Goal: Information Seeking & Learning: Find specific fact

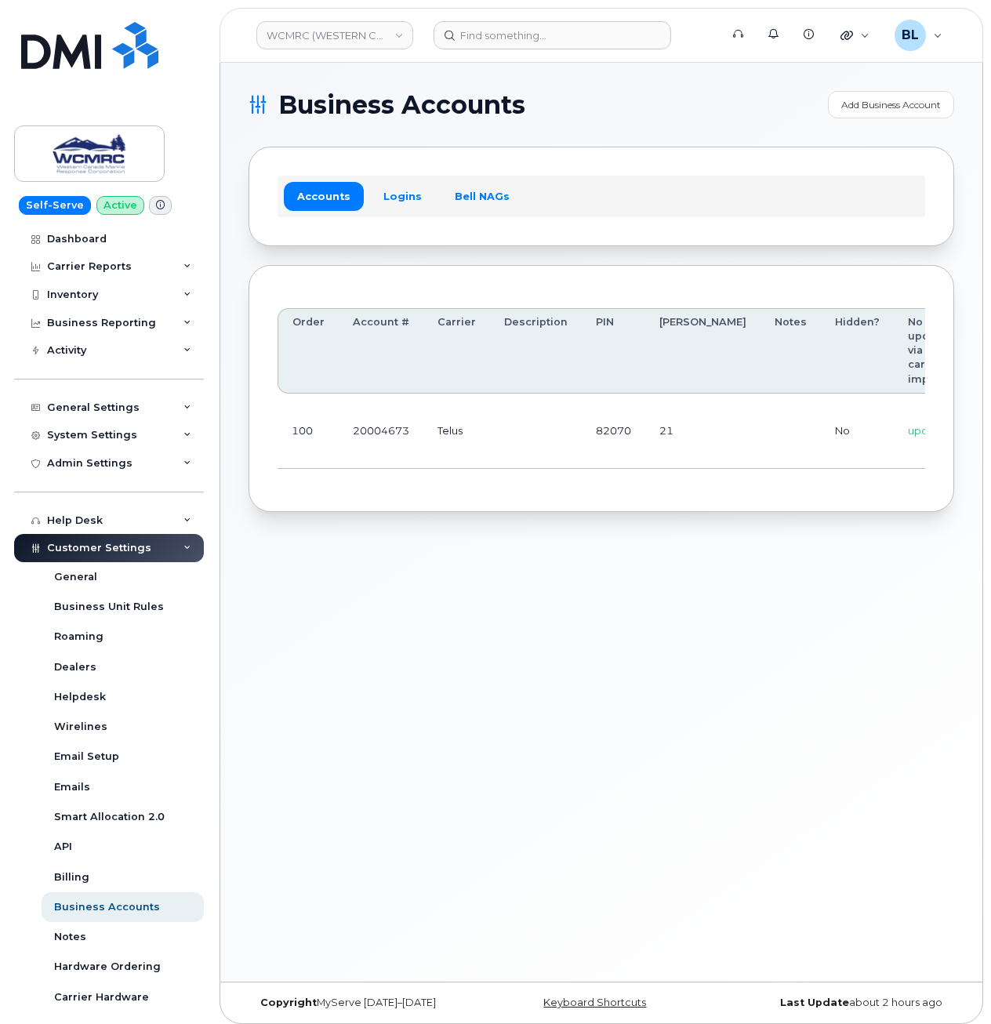
scroll to position [0, 147]
drag, startPoint x: 594, startPoint y: 442, endPoint x: 984, endPoint y: 443, distance: 389.9
drag, startPoint x: 752, startPoint y: 414, endPoint x: 828, endPoint y: 417, distance: 76.1
click at [828, 417] on td "ap@wcmrc.com / Zuja$684612" at bounding box center [914, 431] width 189 height 75
copy code "ap@wcmrc.com"
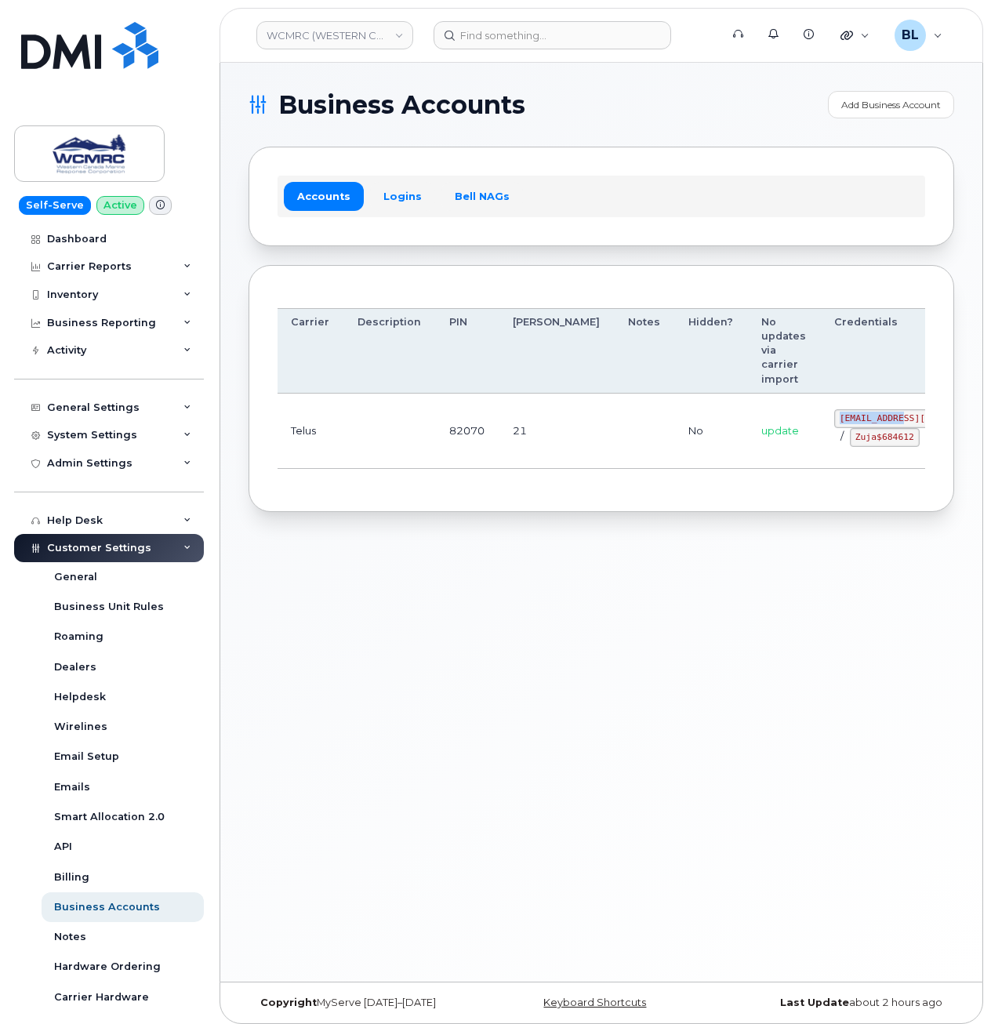
click at [748, 460] on td "update" at bounding box center [784, 431] width 73 height 75
drag, startPoint x: 753, startPoint y: 446, endPoint x: 817, endPoint y: 446, distance: 63.5
click at [850, 446] on code "Zuja$684612" at bounding box center [885, 437] width 70 height 19
copy code "Zuja$684612"
click at [904, 704] on div "Business Accounts Add Business Account Accounts Logins Bell NAGs Order Account …" at bounding box center [601, 522] width 762 height 919
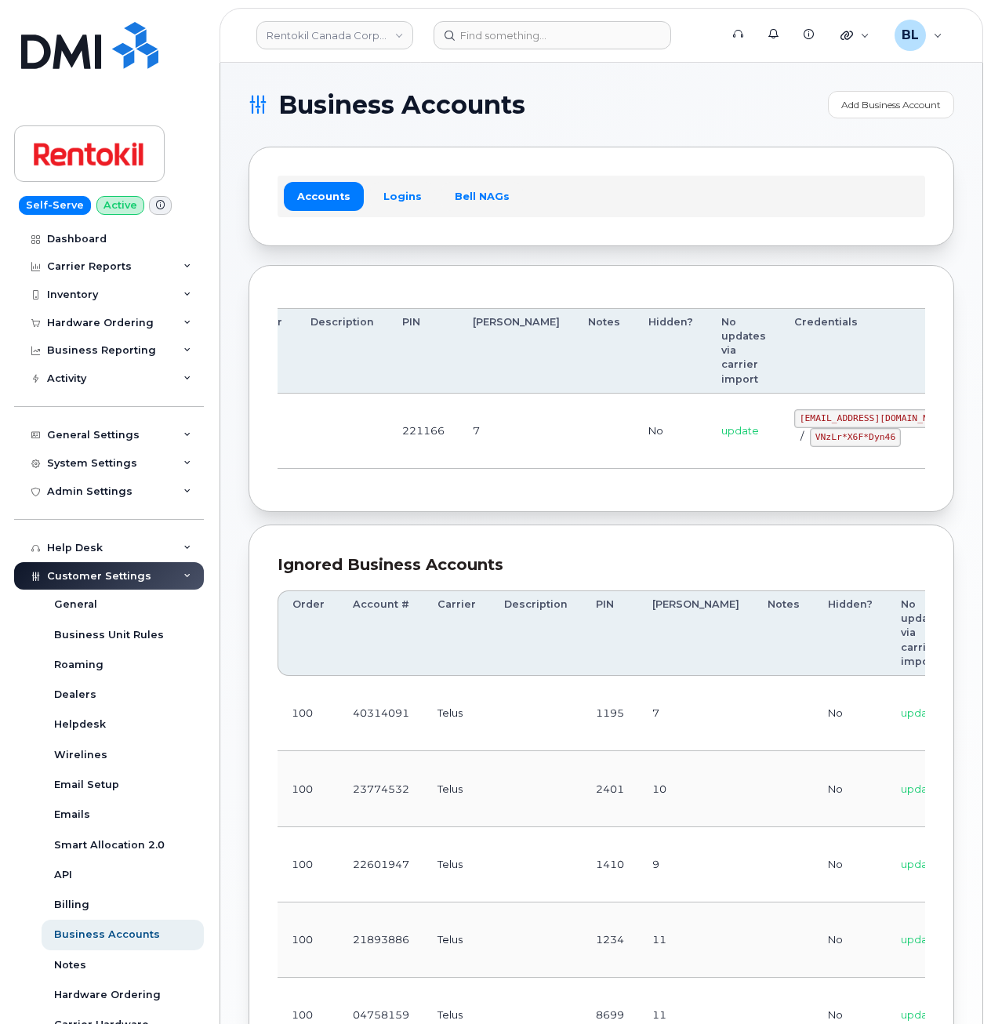
drag, startPoint x: 517, startPoint y: 423, endPoint x: 948, endPoint y: 447, distance: 431.3
drag, startPoint x: 479, startPoint y: 441, endPoint x: 492, endPoint y: 440, distance: 12.6
click at [550, 440] on td at bounding box center [580, 431] width 60 height 75
drag, startPoint x: 594, startPoint y: 444, endPoint x: 930, endPoint y: 474, distance: 337.0
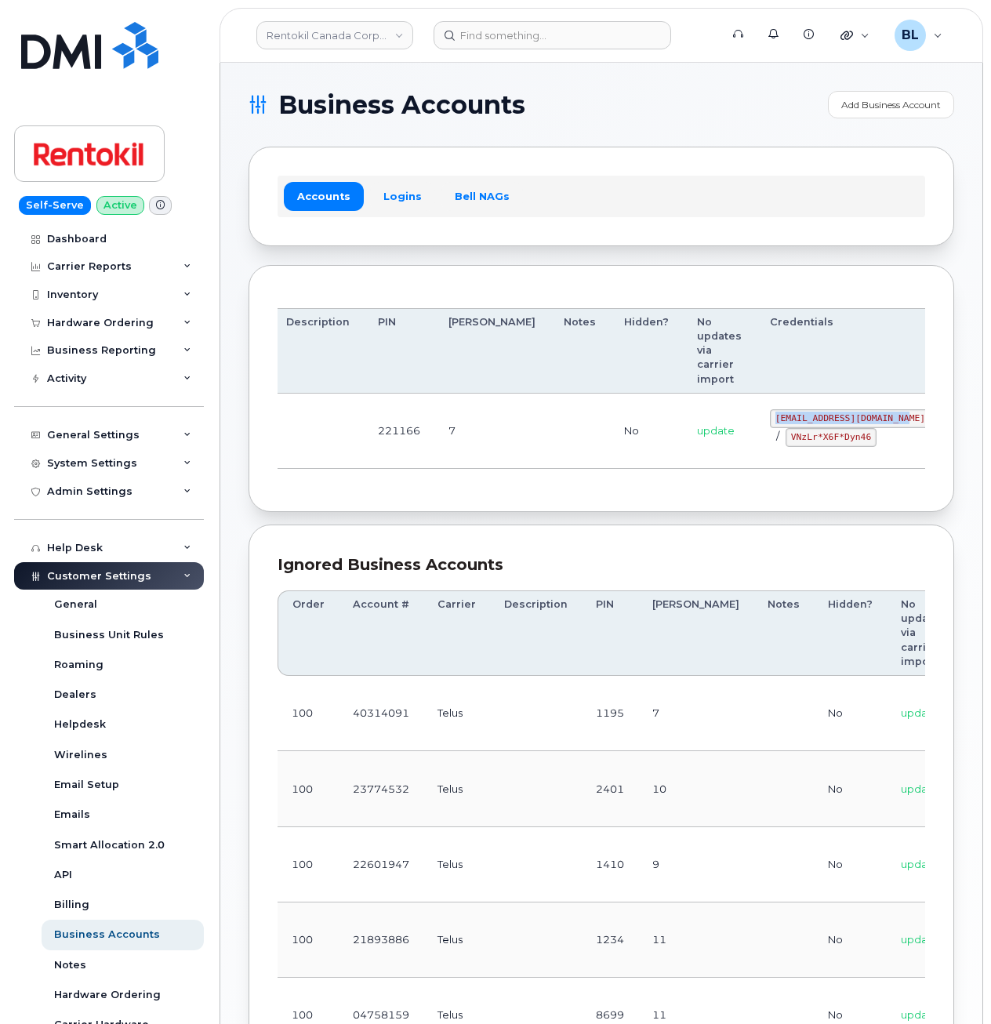
drag, startPoint x: 697, startPoint y: 414, endPoint x: 819, endPoint y: 421, distance: 122.6
click at [819, 421] on code "malorie.bell@rentokil.com" at bounding box center [850, 418] width 161 height 19
copy code "malorie.bell@rentokil.com"
drag, startPoint x: 657, startPoint y: 449, endPoint x: 873, endPoint y: 437, distance: 216.0
drag, startPoint x: 704, startPoint y: 434, endPoint x: 784, endPoint y: 447, distance: 81.1
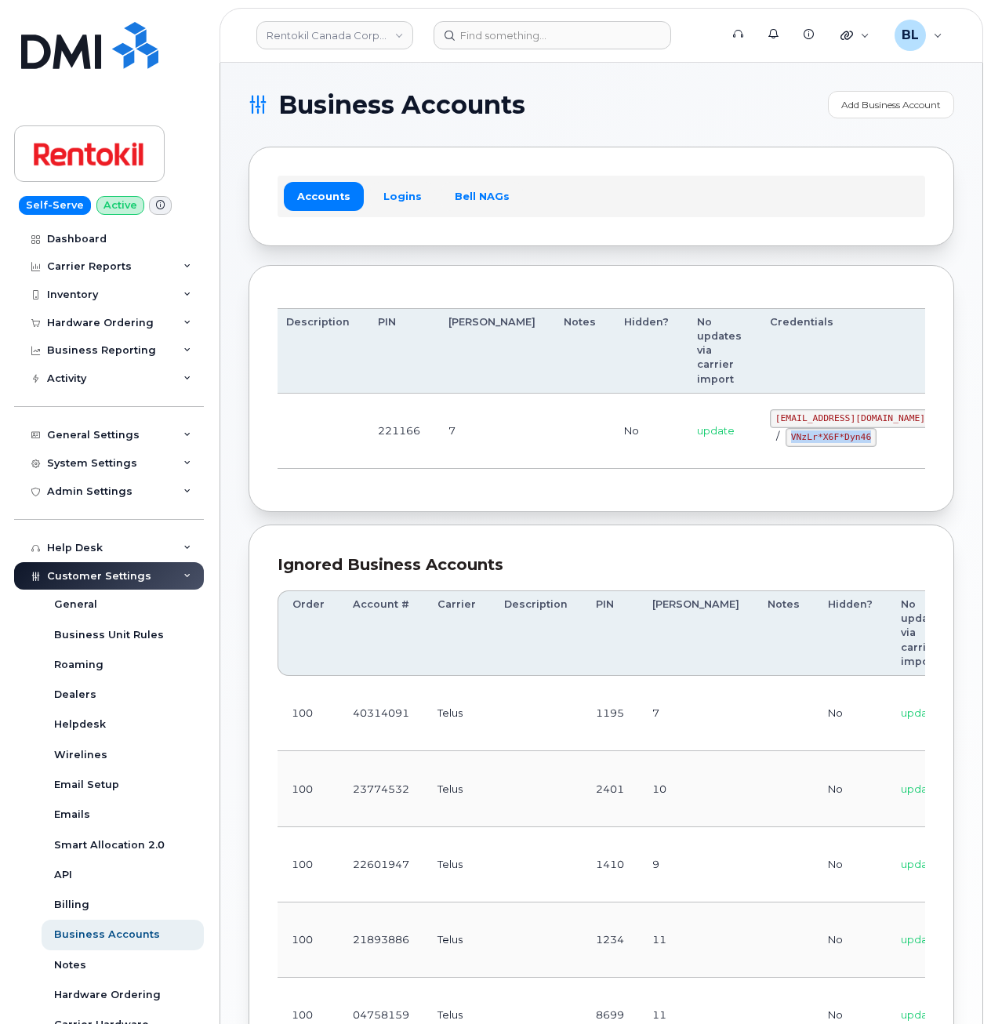
click at [784, 447] on td "malorie.bell@rentokil.com / VNzLr*X6F*Dyn46" at bounding box center [850, 431] width 189 height 75
copy code "VNzLr*X6F*Dyn46"
click at [497, 141] on section "Business Accounts Add Business Account Accounts Logins Bell NAGs Order Account …" at bounding box center [602, 707] width 706 height 1232
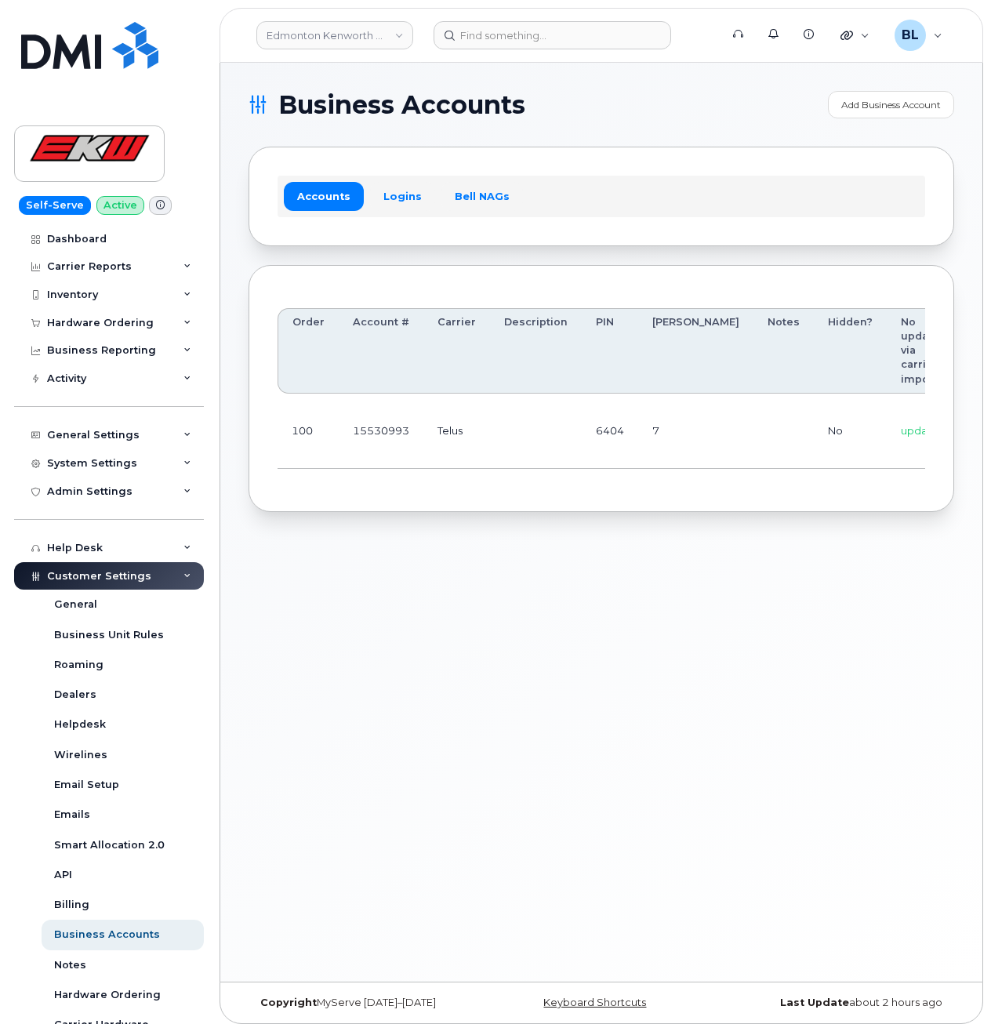
drag, startPoint x: 596, startPoint y: 488, endPoint x: 852, endPoint y: 451, distance: 258.4
drag, startPoint x: 728, startPoint y: 430, endPoint x: 923, endPoint y: 409, distance: 196.5
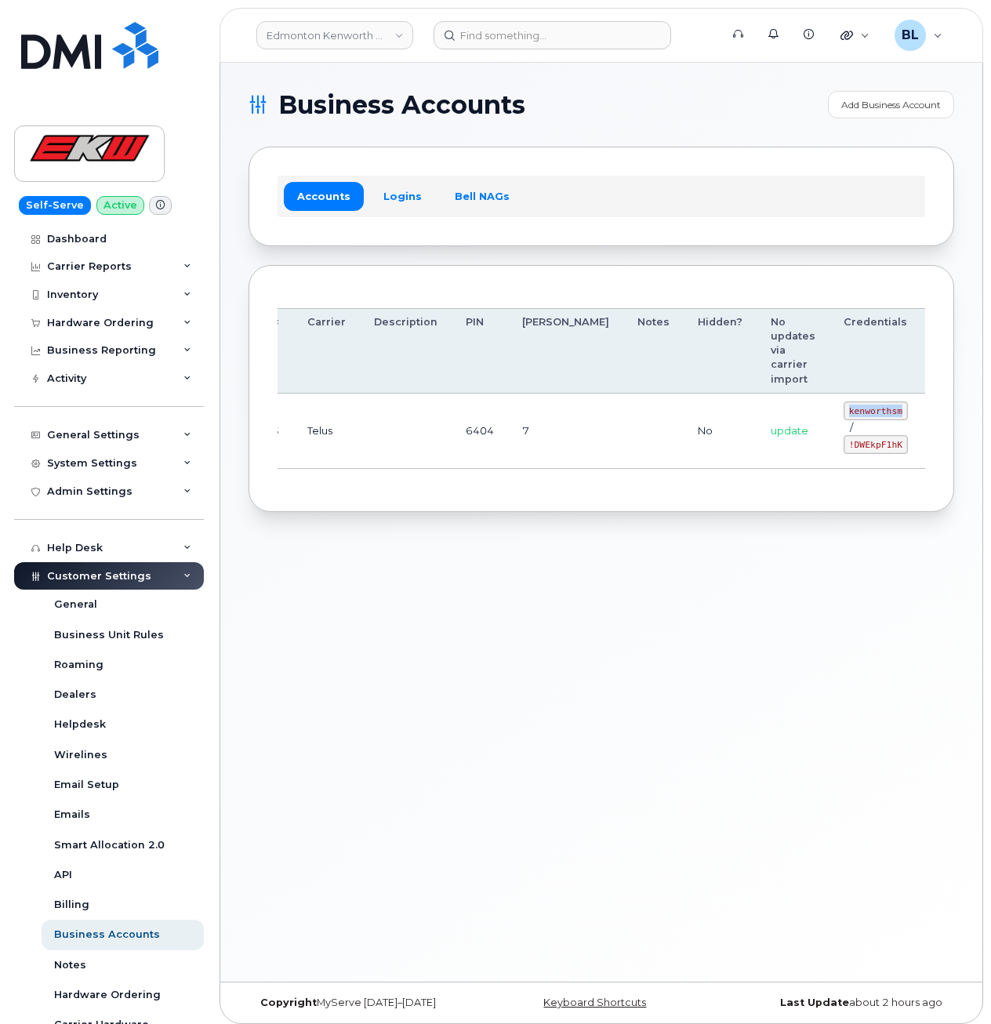
drag, startPoint x: 768, startPoint y: 410, endPoint x: 820, endPoint y: 415, distance: 52.0
click at [844, 415] on code "kenworthsm" at bounding box center [876, 411] width 64 height 19
copy code "kenworthsm"
drag, startPoint x: 691, startPoint y: 460, endPoint x: 765, endPoint y: 443, distance: 75.6
click at [757, 457] on td "update" at bounding box center [793, 431] width 73 height 75
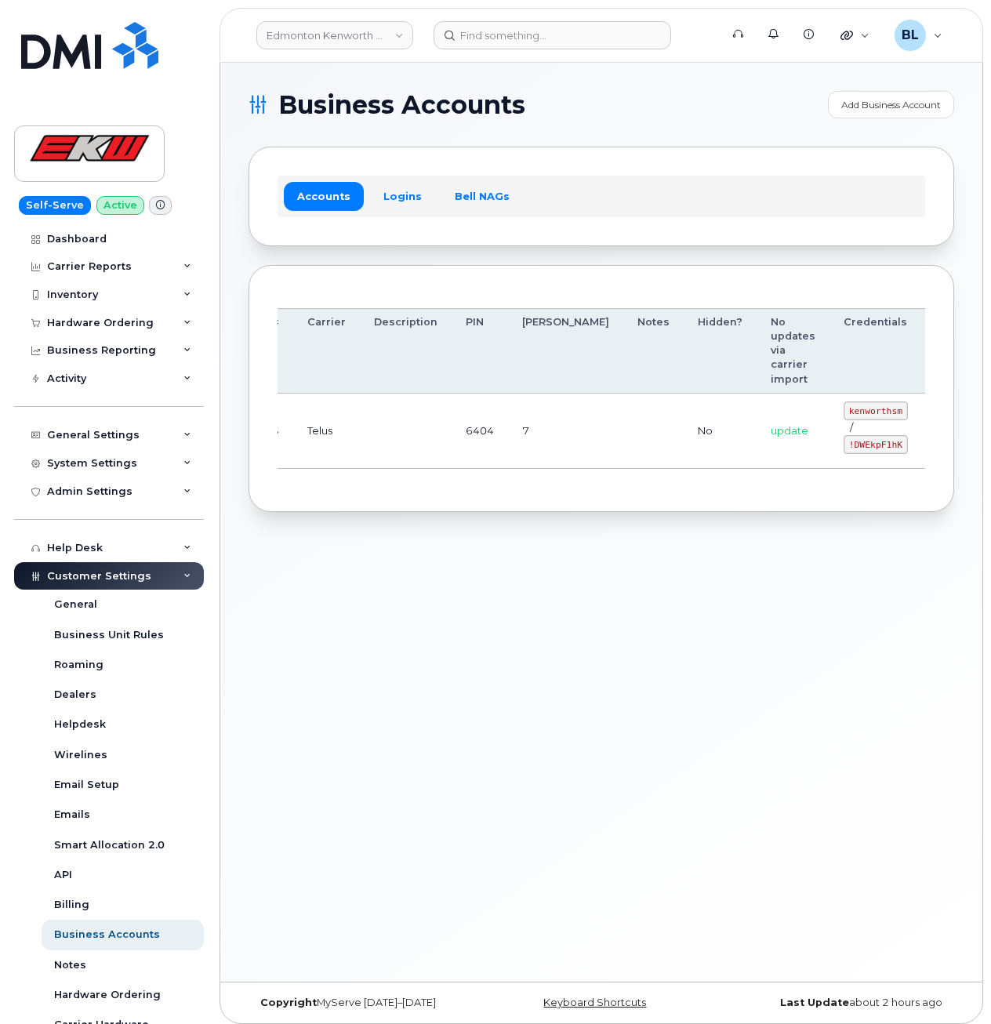
click at [844, 443] on code "!DWEkpF1hK" at bounding box center [876, 444] width 64 height 19
drag, startPoint x: 769, startPoint y: 443, endPoint x: 816, endPoint y: 454, distance: 48.3
click at [830, 454] on td "kenworthsm / !DWEkpF1hK" at bounding box center [876, 431] width 93 height 75
copy code "!DWEkpF1hK"
drag, startPoint x: 588, startPoint y: 561, endPoint x: 596, endPoint y: 537, distance: 25.1
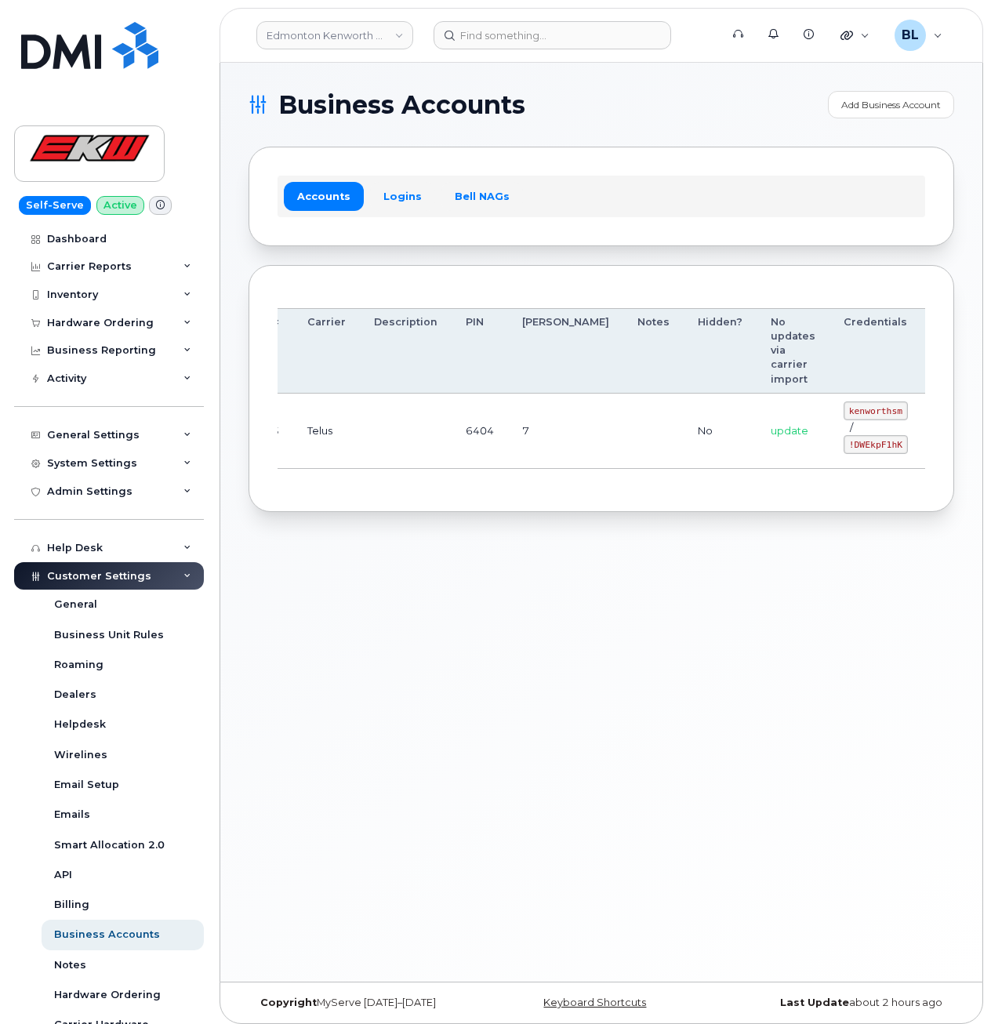
click at [588, 558] on div "Business Accounts Add Business Account Accounts Logins Bell NAGs Order Account …" at bounding box center [601, 522] width 762 height 919
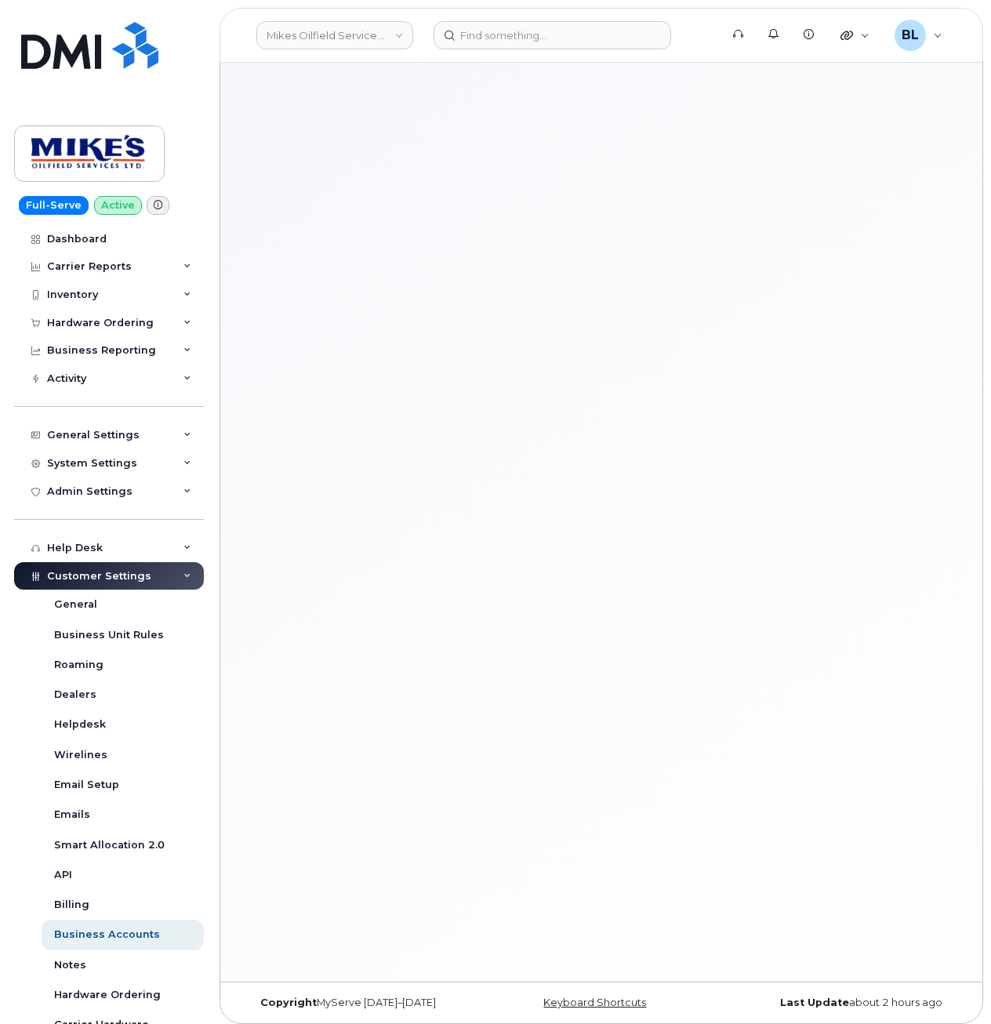
click at [751, 259] on div at bounding box center [601, 522] width 762 height 919
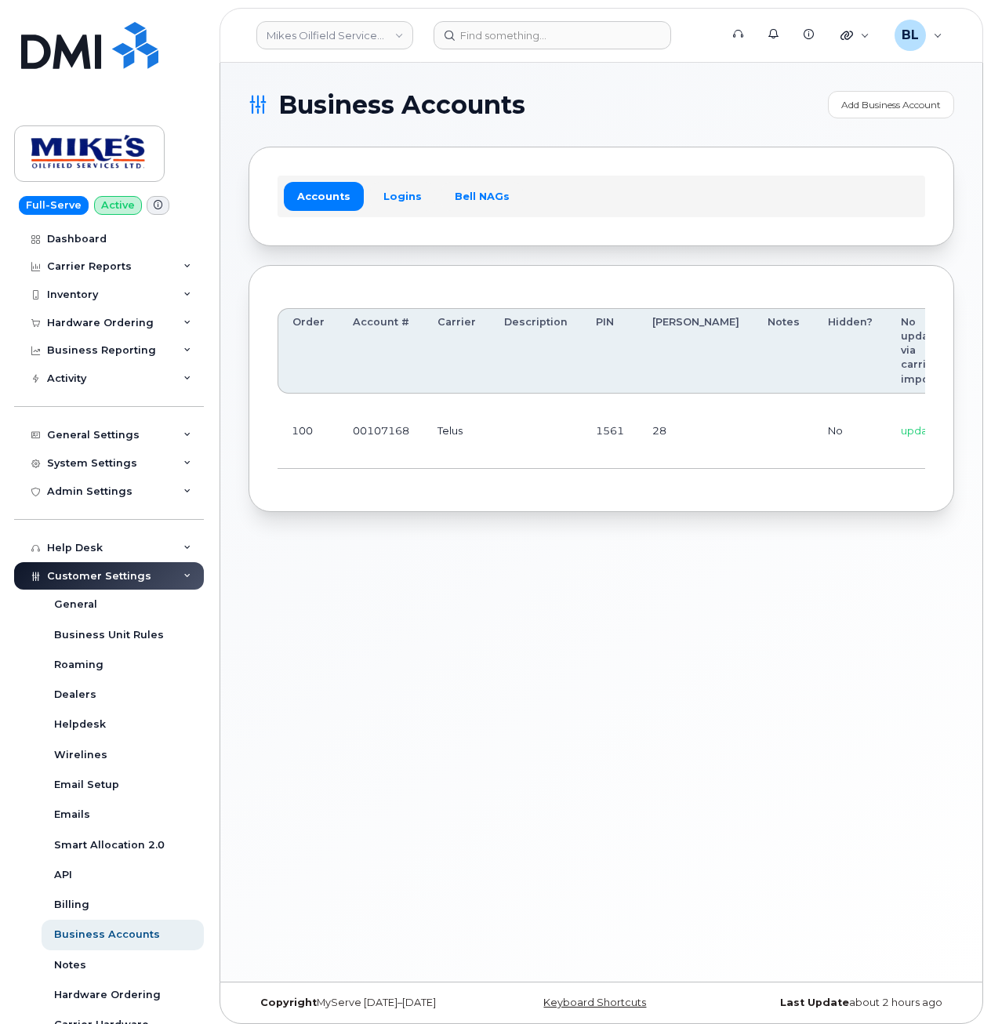
drag, startPoint x: 529, startPoint y: 594, endPoint x: 517, endPoint y: 418, distance: 176.1
click at [531, 591] on div "Business Accounts Add Business Account Accounts Logins Bell NAGs Order Account …" at bounding box center [601, 522] width 762 height 919
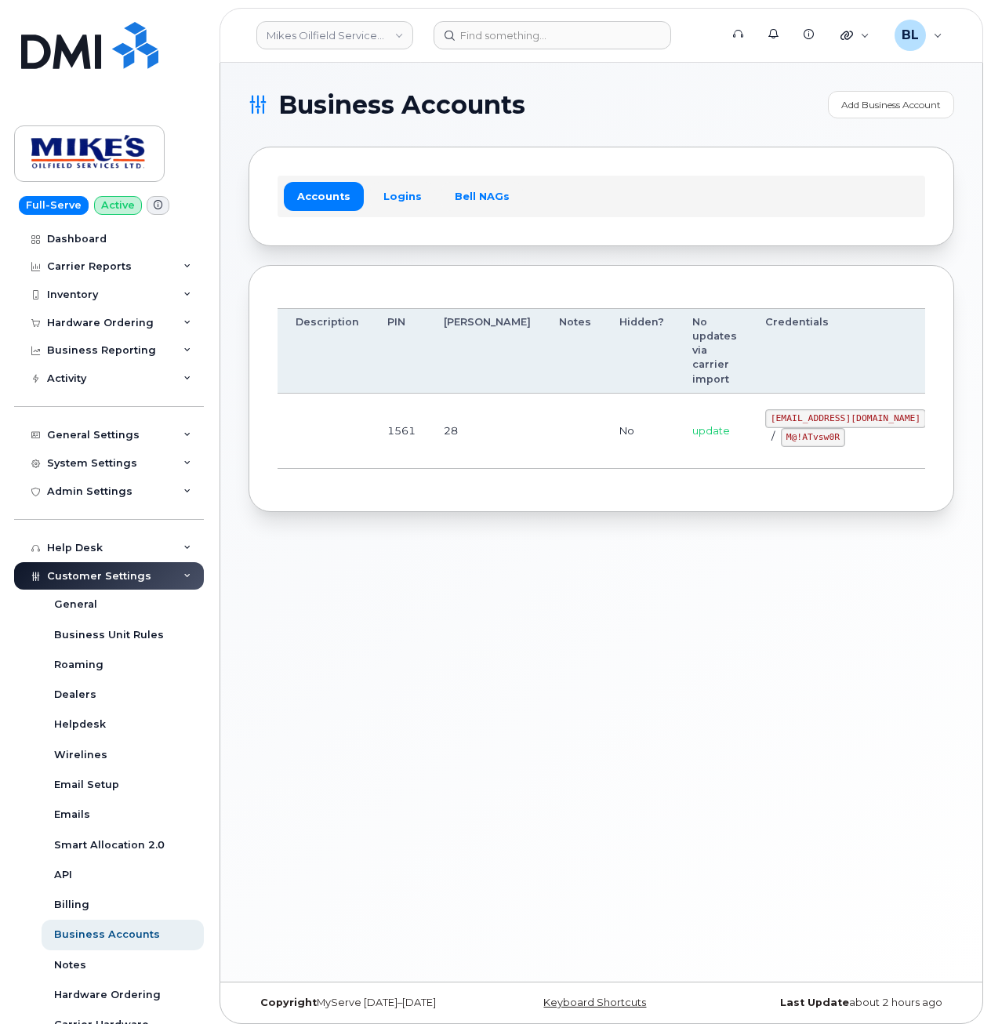
drag, startPoint x: 511, startPoint y: 424, endPoint x: 999, endPoint y: 388, distance: 489.2
drag, startPoint x: 686, startPoint y: 416, endPoint x: 816, endPoint y: 420, distance: 129.5
click at [816, 420] on code "[EMAIL_ADDRESS][DOMAIN_NAME]" at bounding box center [846, 418] width 161 height 19
copy code "[EMAIL_ADDRESS][DOMAIN_NAME]"
click at [926, 604] on div "Business Accounts Add Business Account Accounts Logins Bell NAGs Order Account …" at bounding box center [601, 522] width 762 height 919
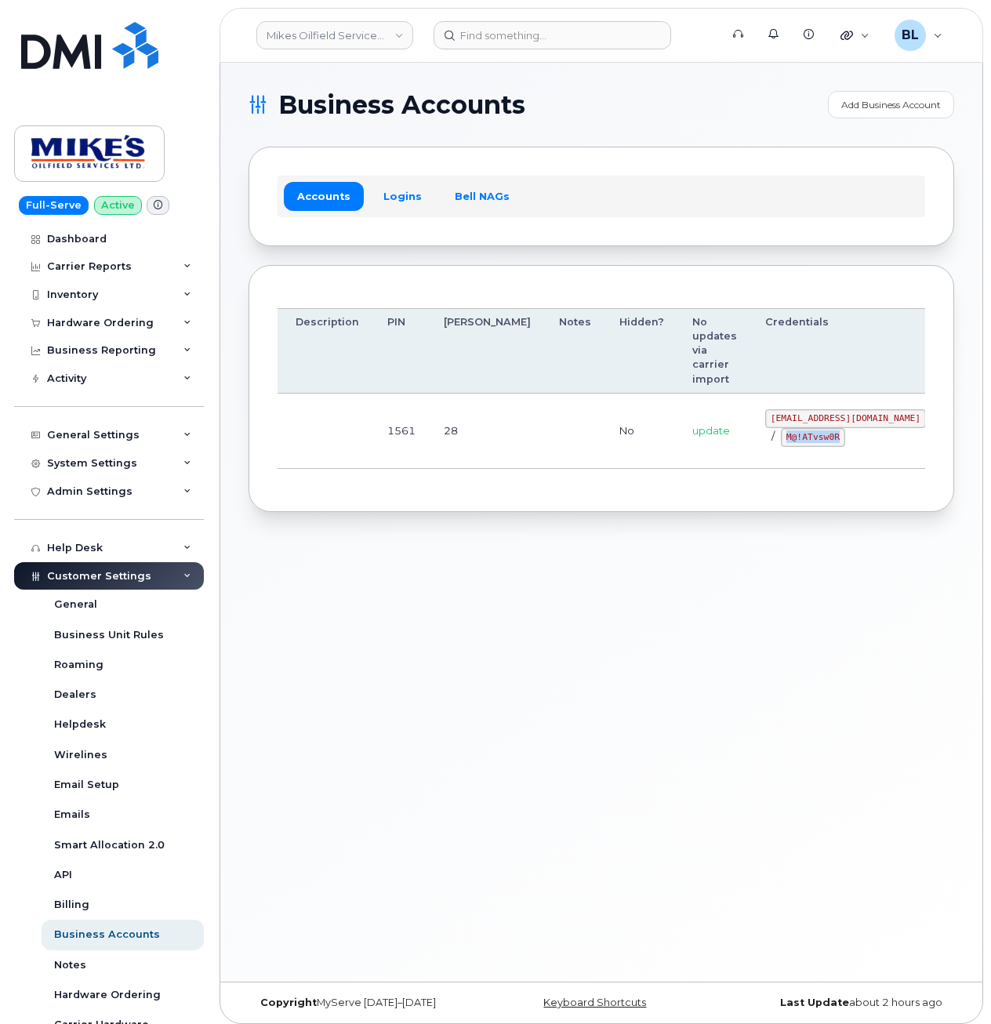
drag, startPoint x: 703, startPoint y: 443, endPoint x: 759, endPoint y: 442, distance: 56.5
click at [781, 442] on code "M@!ATvsw0R" at bounding box center [813, 437] width 64 height 19
copy code "M@!ATvsw0R"
click at [661, 133] on section "Business Accounts Add Business Account Accounts Logins Bell NAGs Order Account …" at bounding box center [602, 301] width 706 height 421
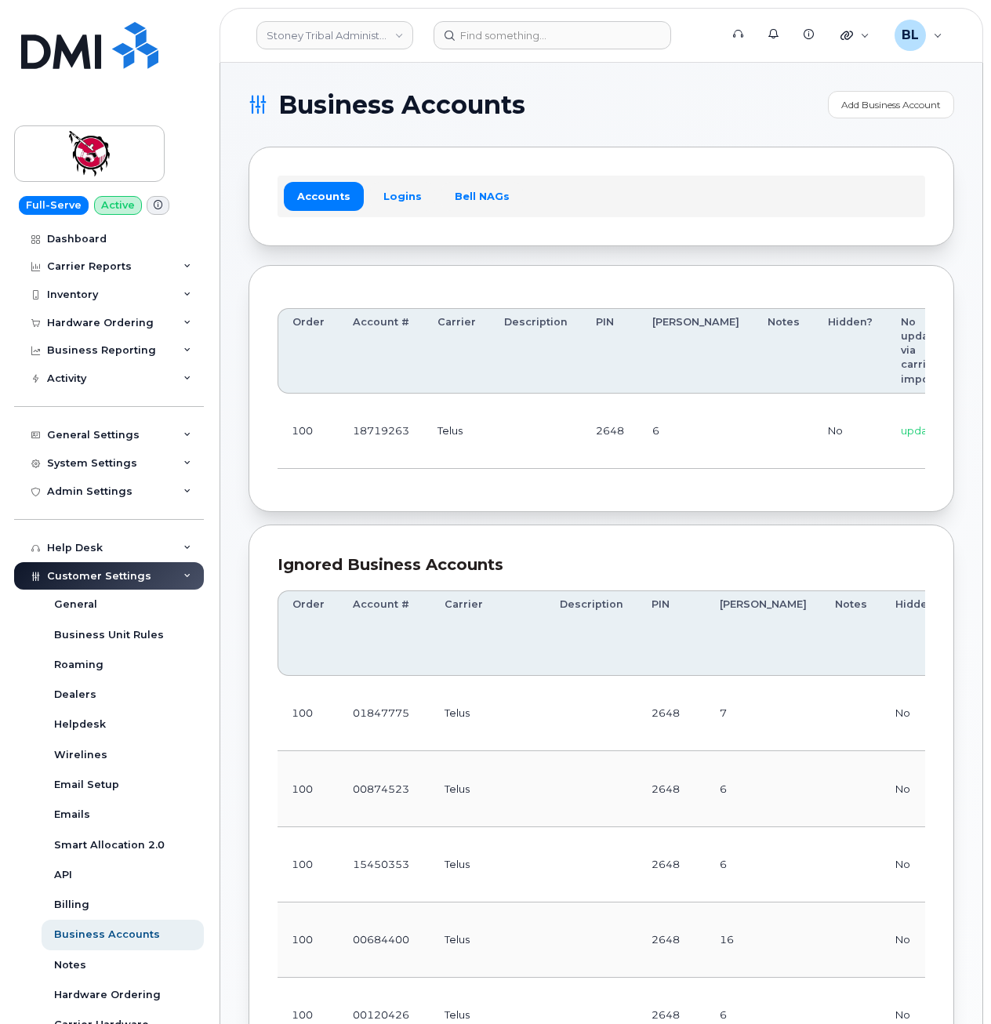
drag, startPoint x: 620, startPoint y: 218, endPoint x: 641, endPoint y: 81, distance: 138.8
click at [620, 218] on div "Accounts Logins Bell NAGs" at bounding box center [602, 196] width 706 height 99
drag, startPoint x: 640, startPoint y: 438, endPoint x: 770, endPoint y: 424, distance: 130.1
drag, startPoint x: 736, startPoint y: 418, endPoint x: 822, endPoint y: 419, distance: 86.3
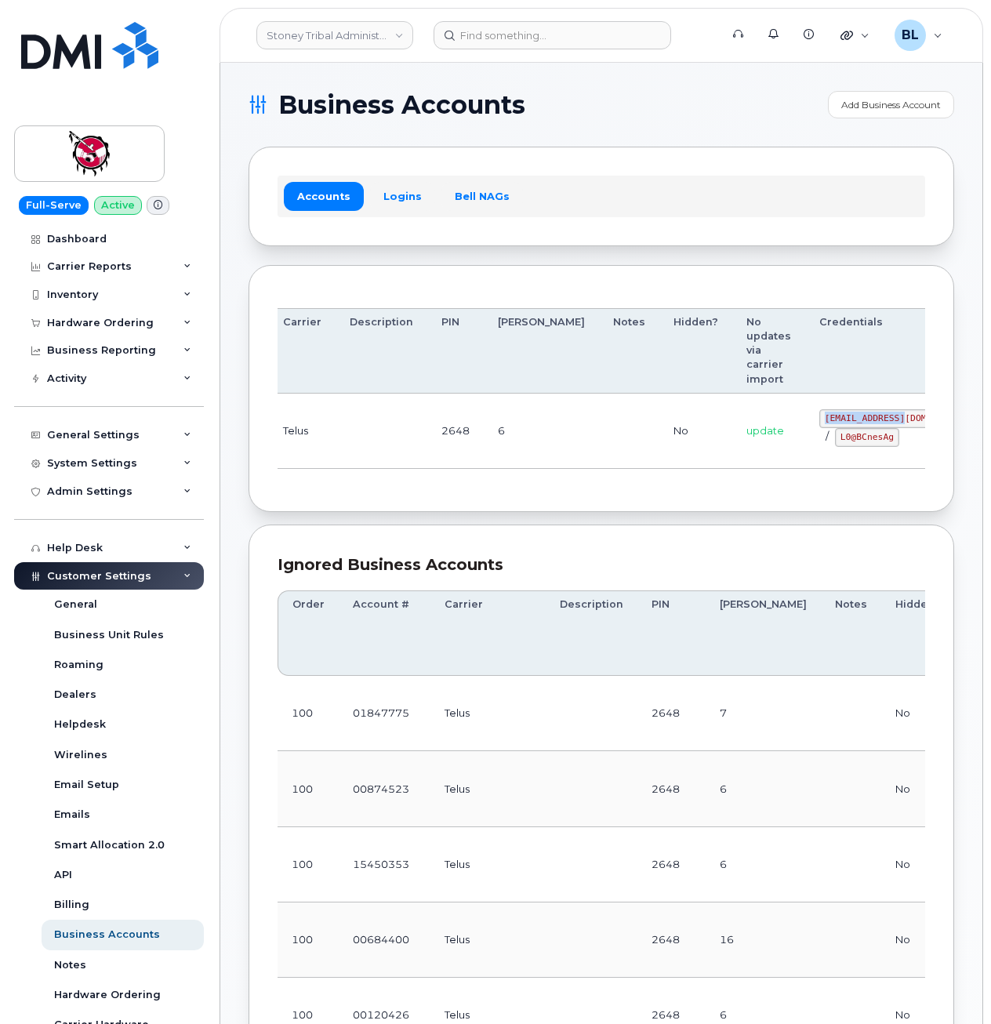
click at [822, 419] on td "18719263@sm.com / L0@BCnesAg" at bounding box center [900, 431] width 189 height 75
copy code "18719263@sm.com"
drag, startPoint x: 510, startPoint y: 480, endPoint x: 543, endPoint y: 474, distance: 33.5
click at [525, 477] on div "Order Account # Carrier Description PIN Bill Day Notes Hidden? No updates via c…" at bounding box center [602, 389] width 648 height 190
click at [820, 433] on div "18719263@sm.com / L0@BCnesAg" at bounding box center [900, 428] width 161 height 38
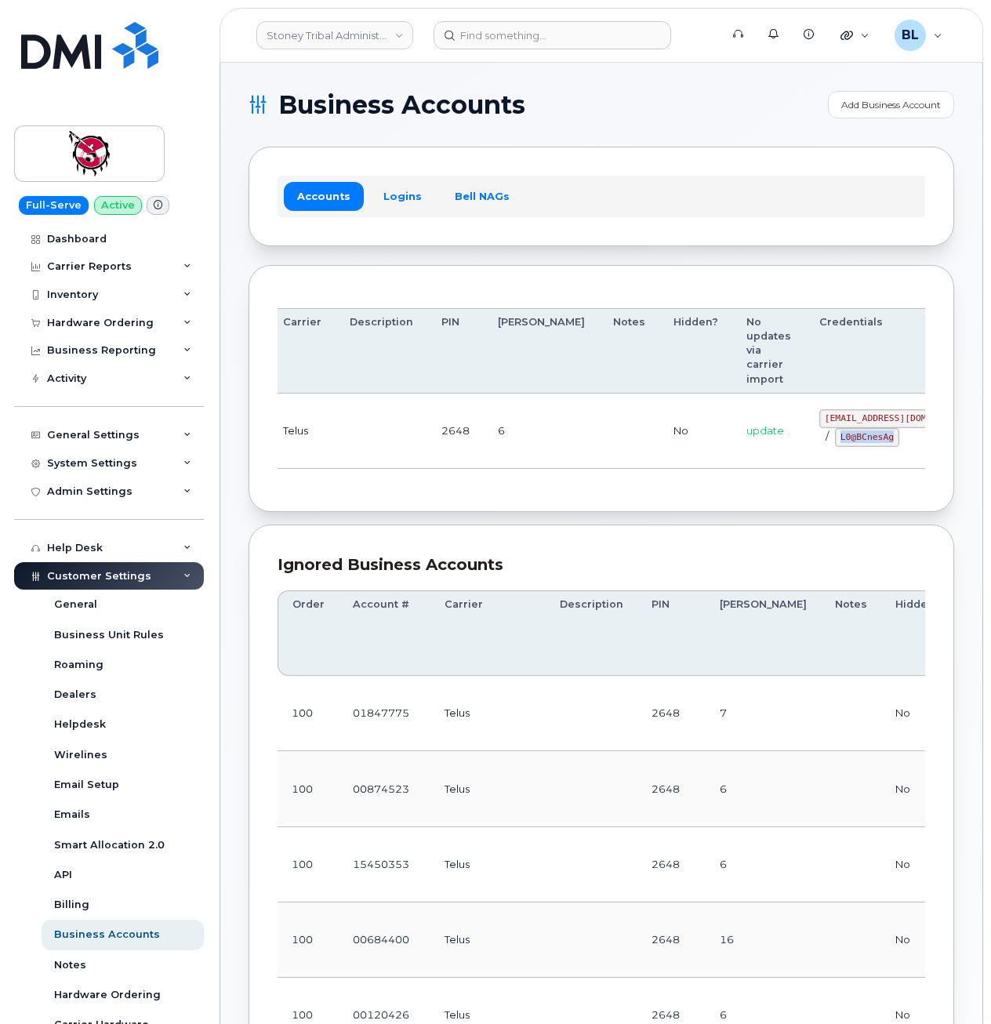
drag, startPoint x: 758, startPoint y: 446, endPoint x: 806, endPoint y: 448, distance: 47.9
click at [806, 448] on td "18719263@sm.com / L0@BCnesAg" at bounding box center [900, 431] width 189 height 75
copy code "L0@BCnesAg"
drag, startPoint x: 460, startPoint y: 504, endPoint x: 453, endPoint y: 367, distance: 137.5
click at [460, 504] on div "Order Account # Carrier Description PIN Bill Day Notes Hidden? No updates via c…" at bounding box center [602, 389] width 706 height 248
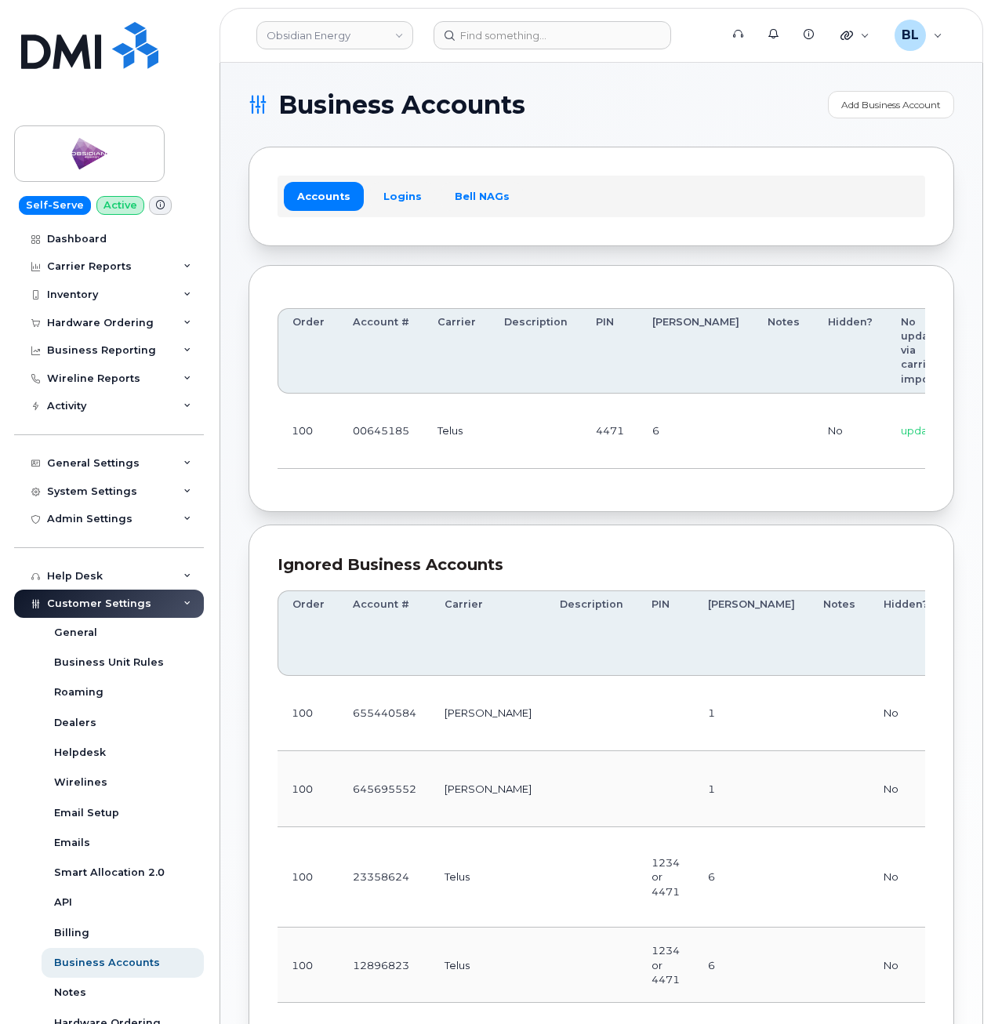
scroll to position [0, 184]
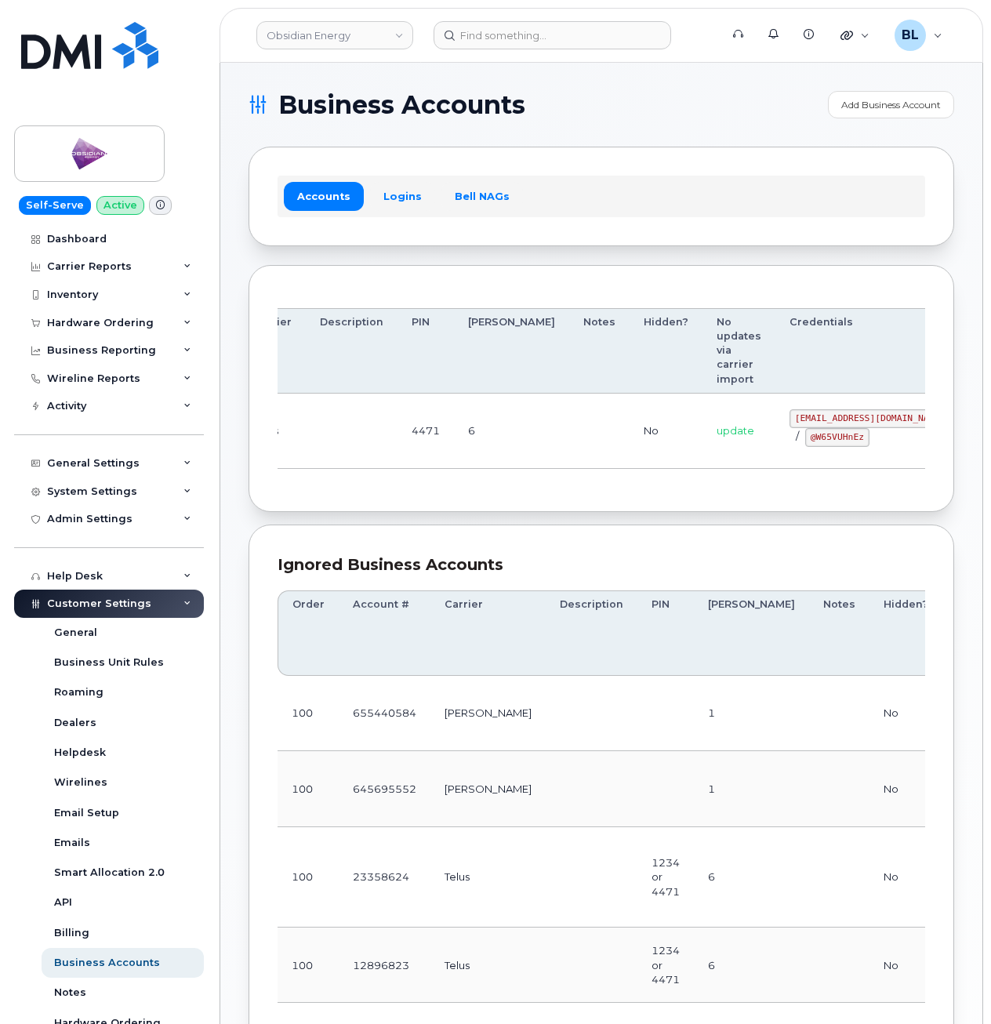
drag, startPoint x: 875, startPoint y: 445, endPoint x: 999, endPoint y: 458, distance: 125.4
drag, startPoint x: 711, startPoint y: 419, endPoint x: 817, endPoint y: 417, distance: 105.9
click at [817, 417] on code "[EMAIL_ADDRESS][DOMAIN_NAME]" at bounding box center [870, 418] width 161 height 19
copy code "[EMAIL_ADDRESS][DOMAIN_NAME]"
click at [806, 443] on code "@W65VUHnEz" at bounding box center [838, 437] width 64 height 19
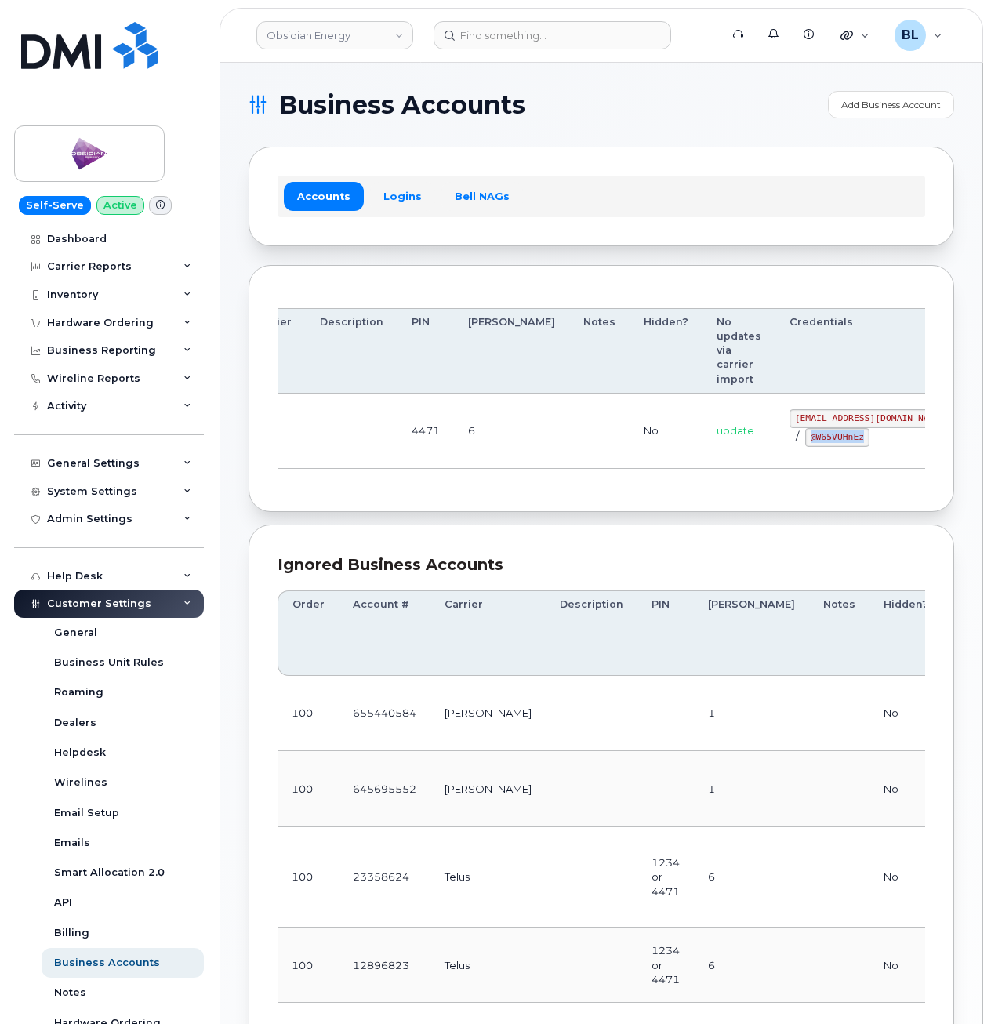
drag, startPoint x: 729, startPoint y: 436, endPoint x: 788, endPoint y: 444, distance: 59.4
click at [790, 444] on div "[EMAIL_ADDRESS][DOMAIN_NAME] / @W65VUHnEz" at bounding box center [870, 428] width 161 height 38
copy code "@W65VUHnEz"
drag, startPoint x: 420, startPoint y: 370, endPoint x: 430, endPoint y: 337, distance: 35.2
click at [420, 370] on th "PIN" at bounding box center [426, 351] width 56 height 86
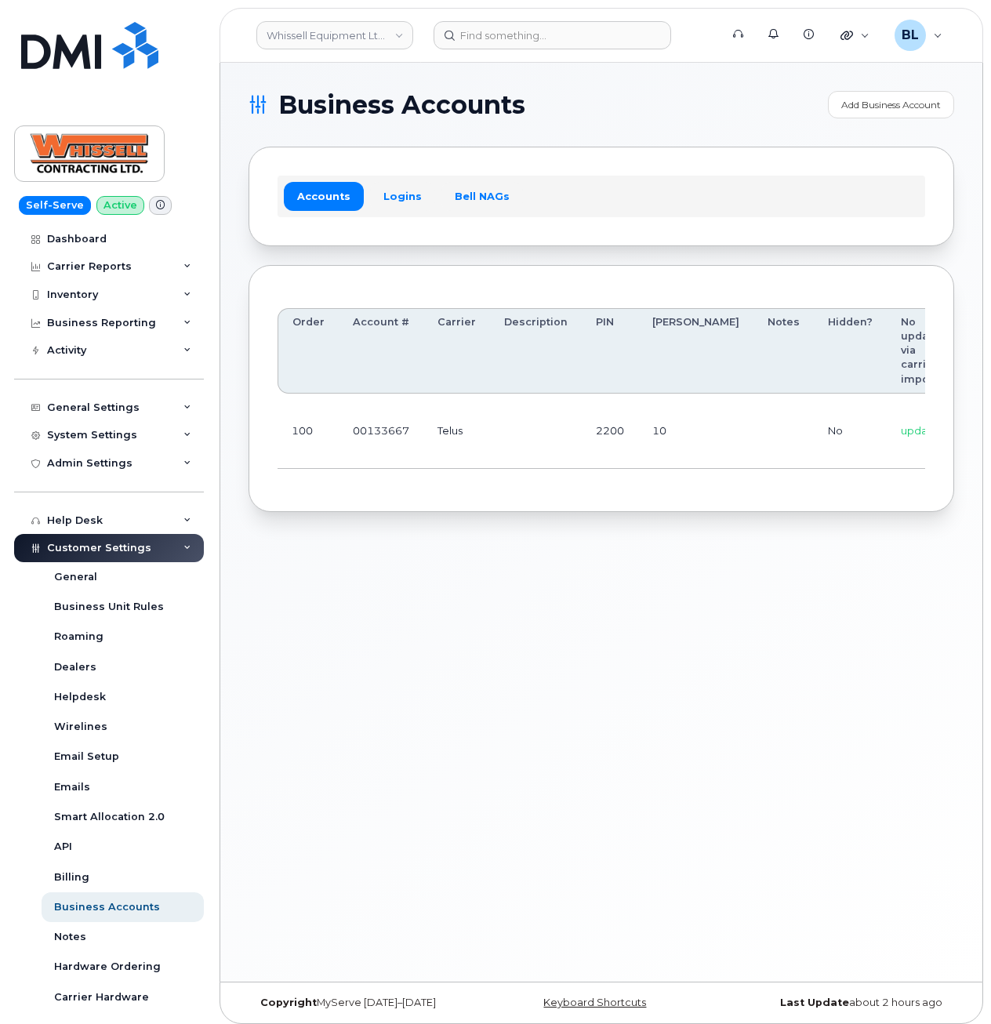
scroll to position [0, 174]
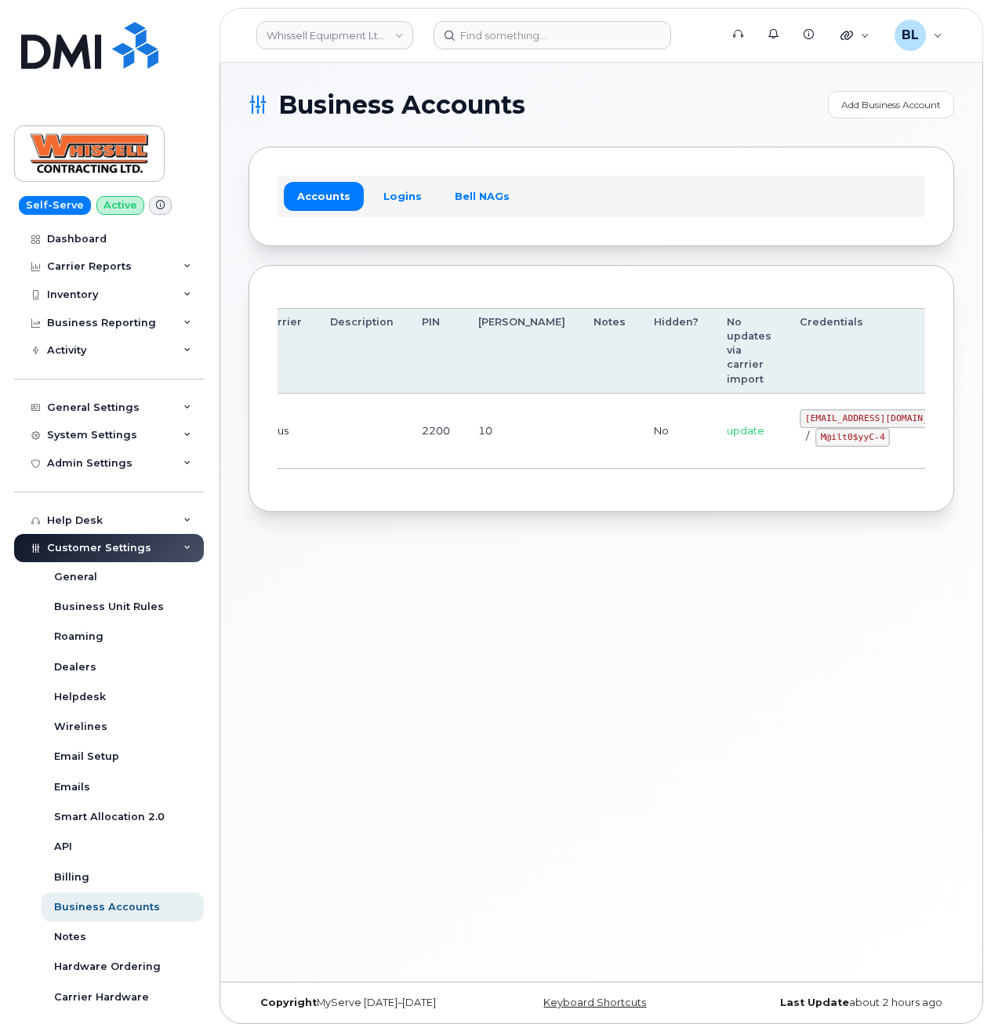
drag, startPoint x: 442, startPoint y: 440, endPoint x: 819, endPoint y: 431, distance: 376.6
drag, startPoint x: 720, startPoint y: 417, endPoint x: 817, endPoint y: 417, distance: 96.5
click at [817, 417] on code "[EMAIL_ADDRESS][DOMAIN_NAME]" at bounding box center [880, 418] width 161 height 19
copy code "[EMAIL_ADDRESS][DOMAIN_NAME]"
click at [800, 440] on div "[EMAIL_ADDRESS][DOMAIN_NAME] / M@ilt0$yyC-4" at bounding box center [880, 428] width 161 height 38
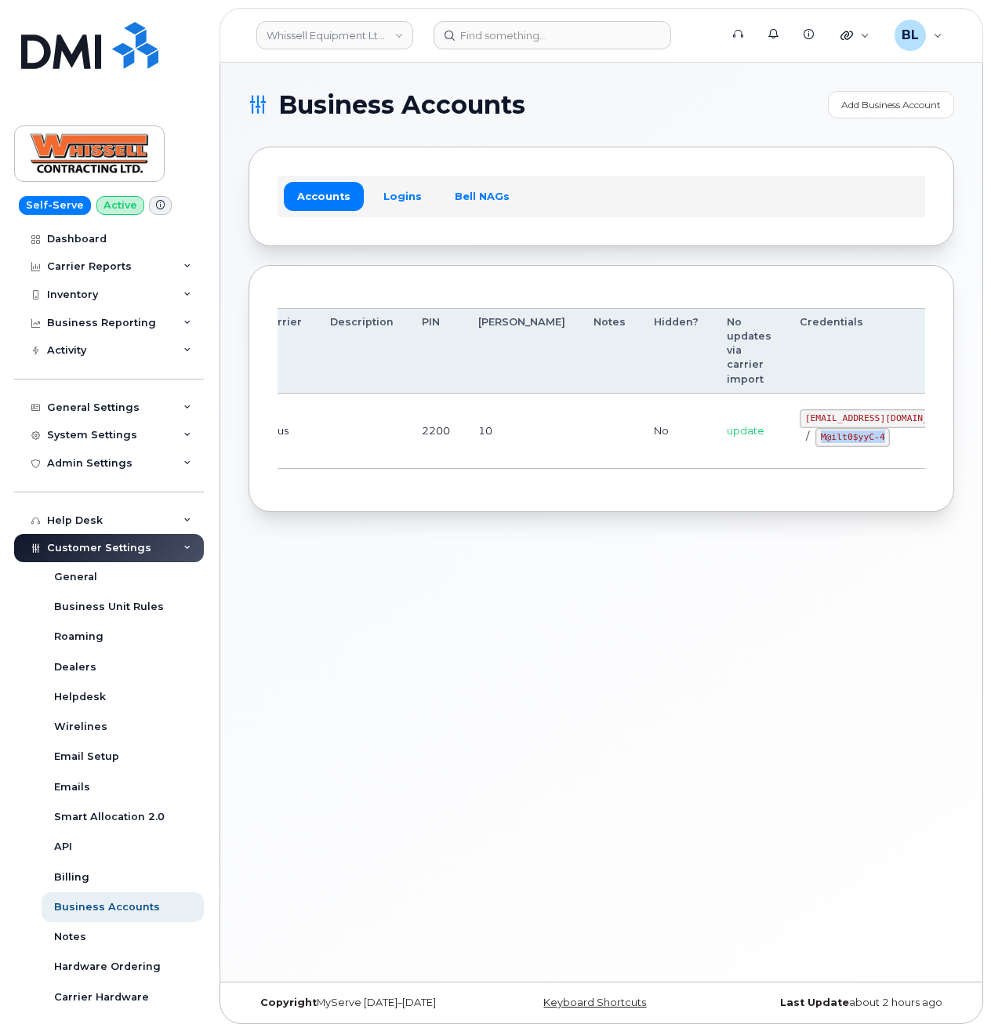
drag, startPoint x: 737, startPoint y: 435, endPoint x: 800, endPoint y: 442, distance: 63.2
click at [816, 442] on code "M@ilt0$yyC-4" at bounding box center [853, 437] width 75 height 19
copy code "M@ilt0$yyC-4"
click at [624, 127] on section "Business Accounts Add Business Account Accounts Logins Bell NAGs Order Account …" at bounding box center [602, 301] width 706 height 421
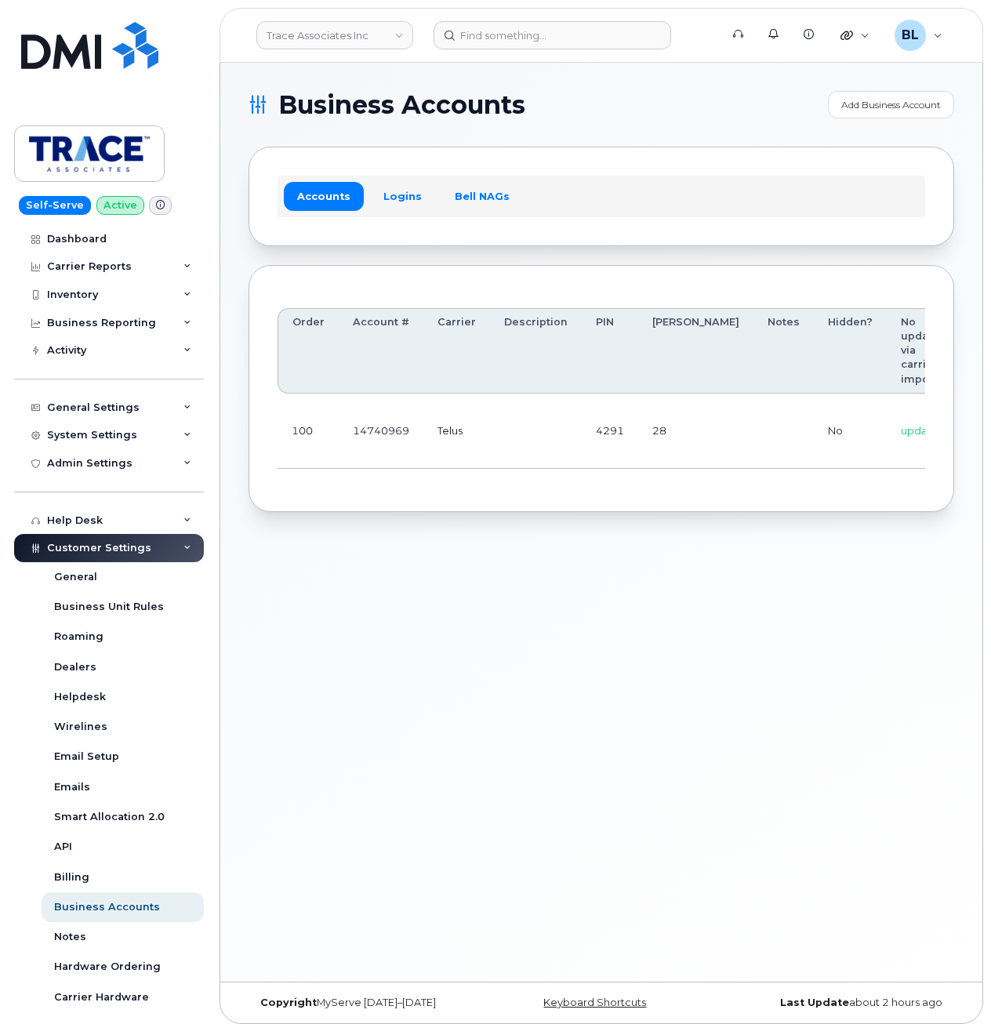
scroll to position [0, 159]
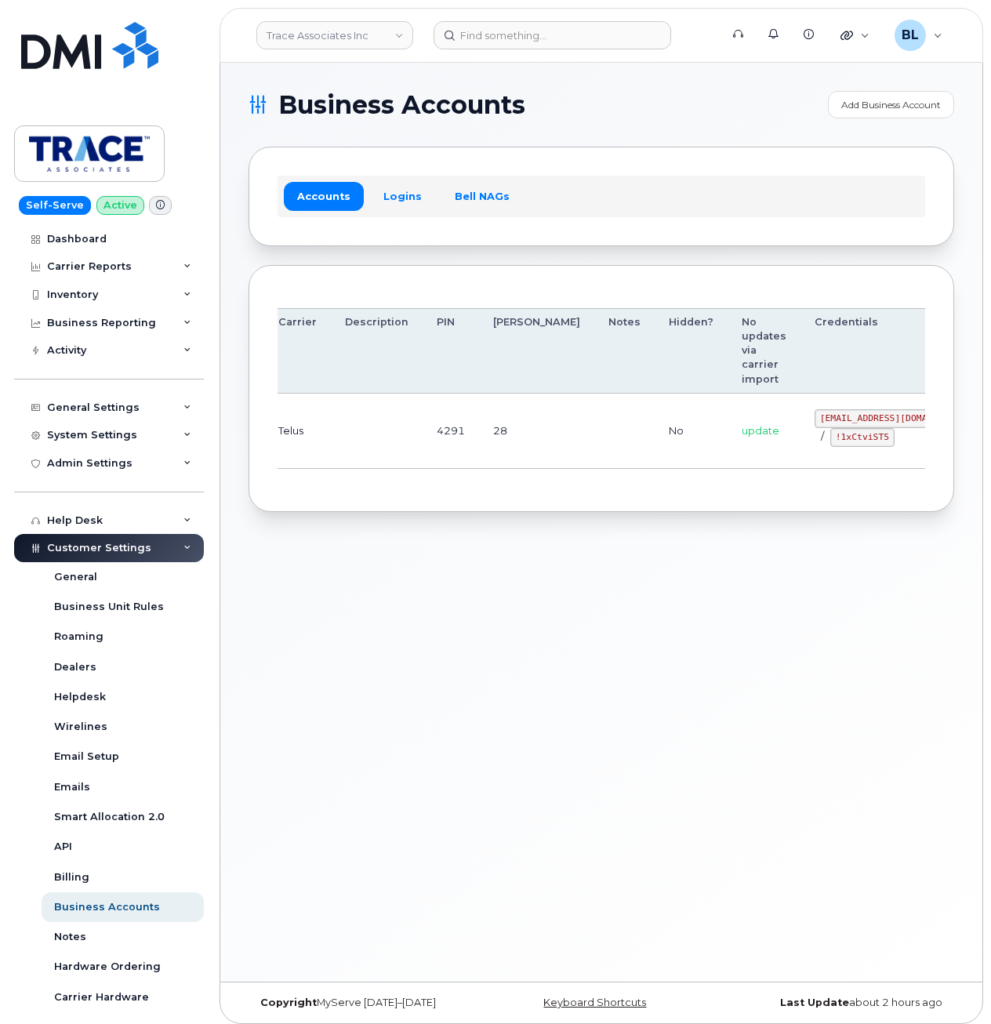
drag, startPoint x: 604, startPoint y: 413, endPoint x: 859, endPoint y: 438, distance: 256.2
drag, startPoint x: 731, startPoint y: 418, endPoint x: 821, endPoint y: 418, distance: 90.2
click at [822, 418] on td "[EMAIL_ADDRESS][DOMAIN_NAME] / !1xCtviST5" at bounding box center [895, 431] width 189 height 75
copy code "[EMAIL_ADDRESS][DOMAIN_NAME]"
click at [398, 571] on div "Business Accounts Add Business Account Accounts Logins Bell NAGs Order Account …" at bounding box center [601, 522] width 762 height 919
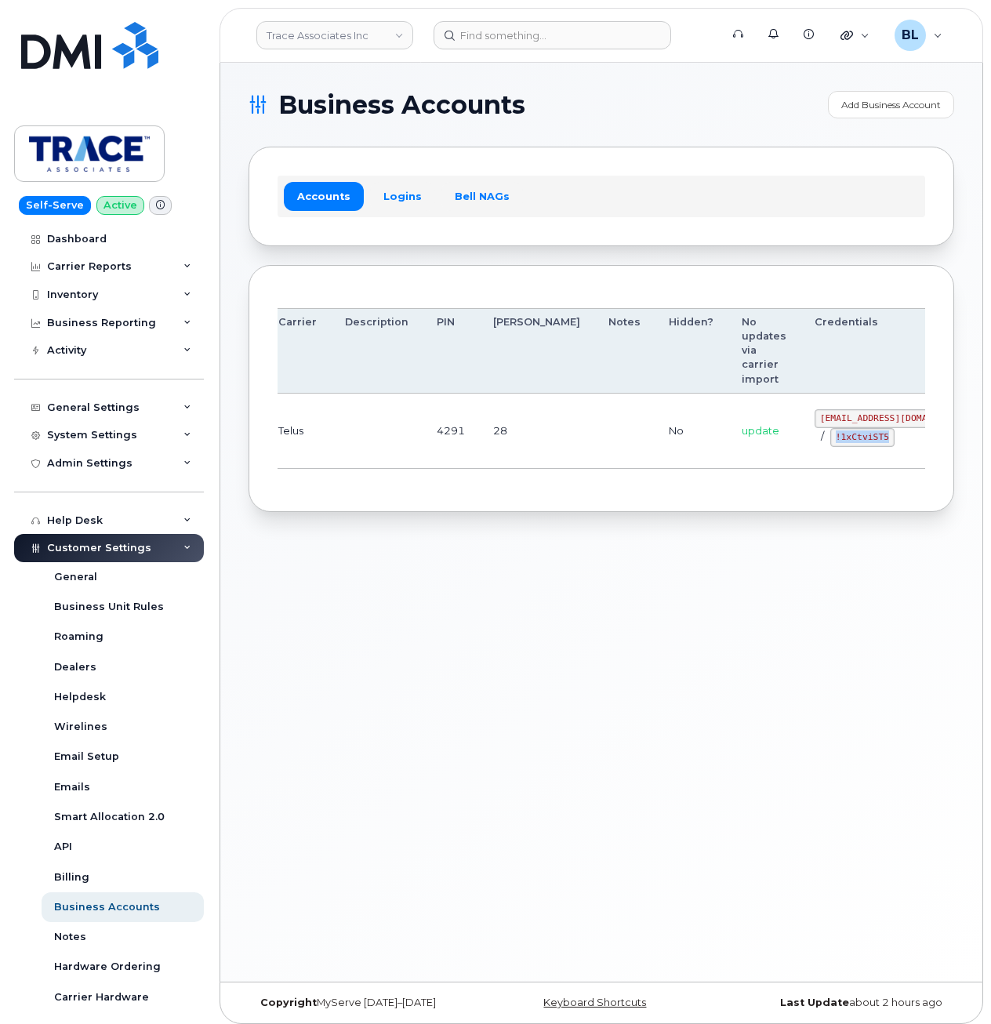
drag, startPoint x: 754, startPoint y: 438, endPoint x: 810, endPoint y: 442, distance: 56.6
click at [815, 442] on div "[EMAIL_ADDRESS][DOMAIN_NAME] / !1xCtviST5" at bounding box center [895, 428] width 161 height 38
copy code "!1xCtviST5"
drag, startPoint x: 554, startPoint y: 618, endPoint x: 549, endPoint y: 603, distance: 15.6
click at [554, 618] on div "Business Accounts Add Business Account Accounts Logins Bell NAGs Order Account …" at bounding box center [601, 522] width 762 height 919
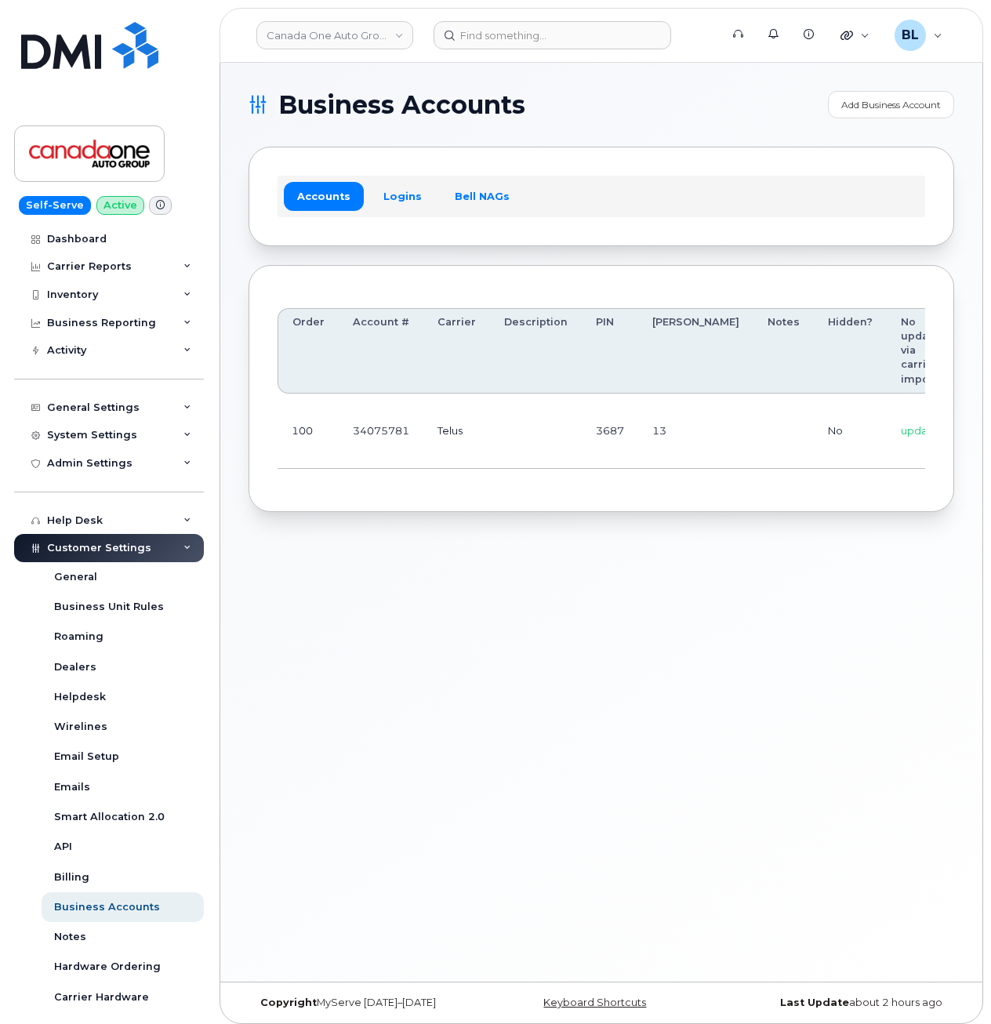
scroll to position [0, 155]
drag, startPoint x: 509, startPoint y: 420, endPoint x: 864, endPoint y: 426, distance: 355.4
drag, startPoint x: 742, startPoint y: 416, endPoint x: 819, endPoint y: 423, distance: 77.2
click at [820, 423] on code "coag@myserve.co" at bounding box center [900, 418] width 161 height 19
copy code "coag@myserve.co"
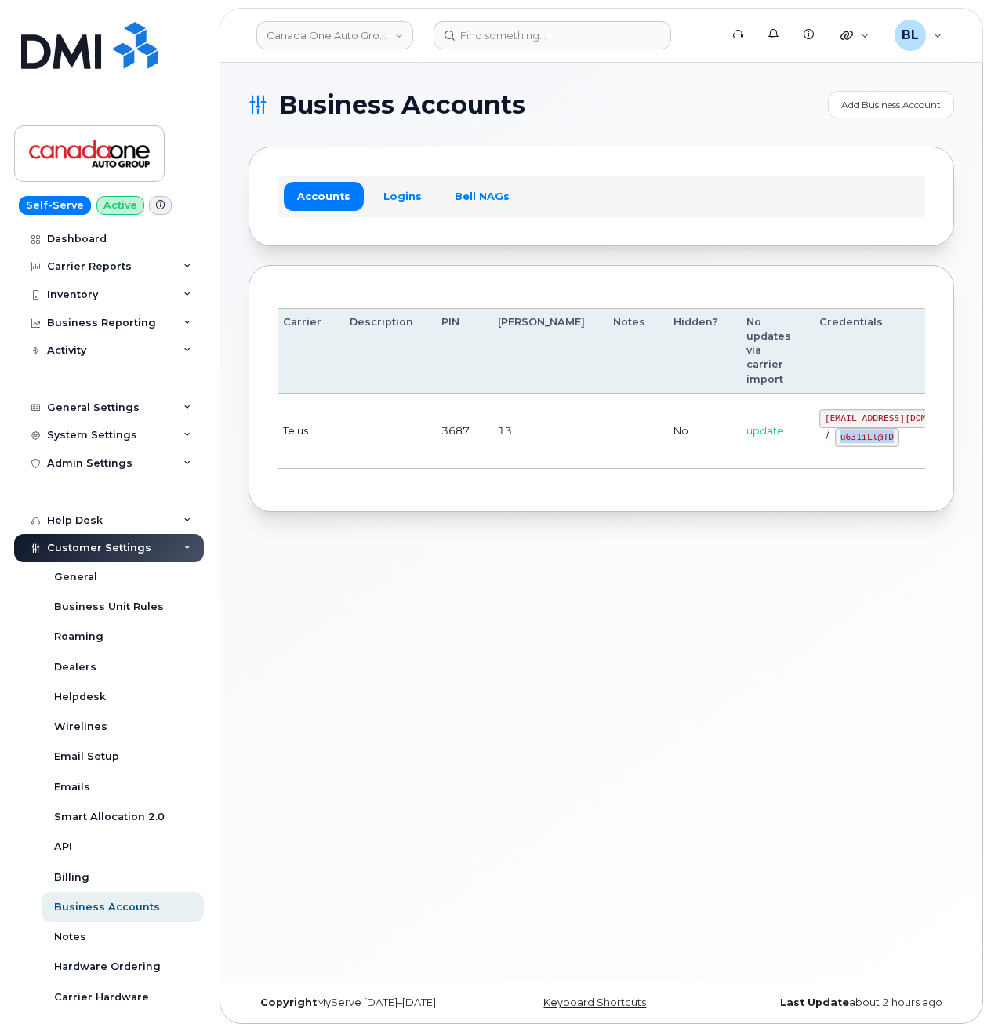
drag, startPoint x: 761, startPoint y: 437, endPoint x: 817, endPoint y: 446, distance: 57.1
click at [820, 446] on div "coag@myserve.co / u631iLl@TD" at bounding box center [900, 428] width 161 height 38
copy code "u631iLl@TD"
drag, startPoint x: 677, startPoint y: 291, endPoint x: 584, endPoint y: 293, distance: 92.6
click at [446, 624] on div "Business Accounts Add Business Account Accounts Logins Bell NAGs Order Account …" at bounding box center [601, 522] width 762 height 919
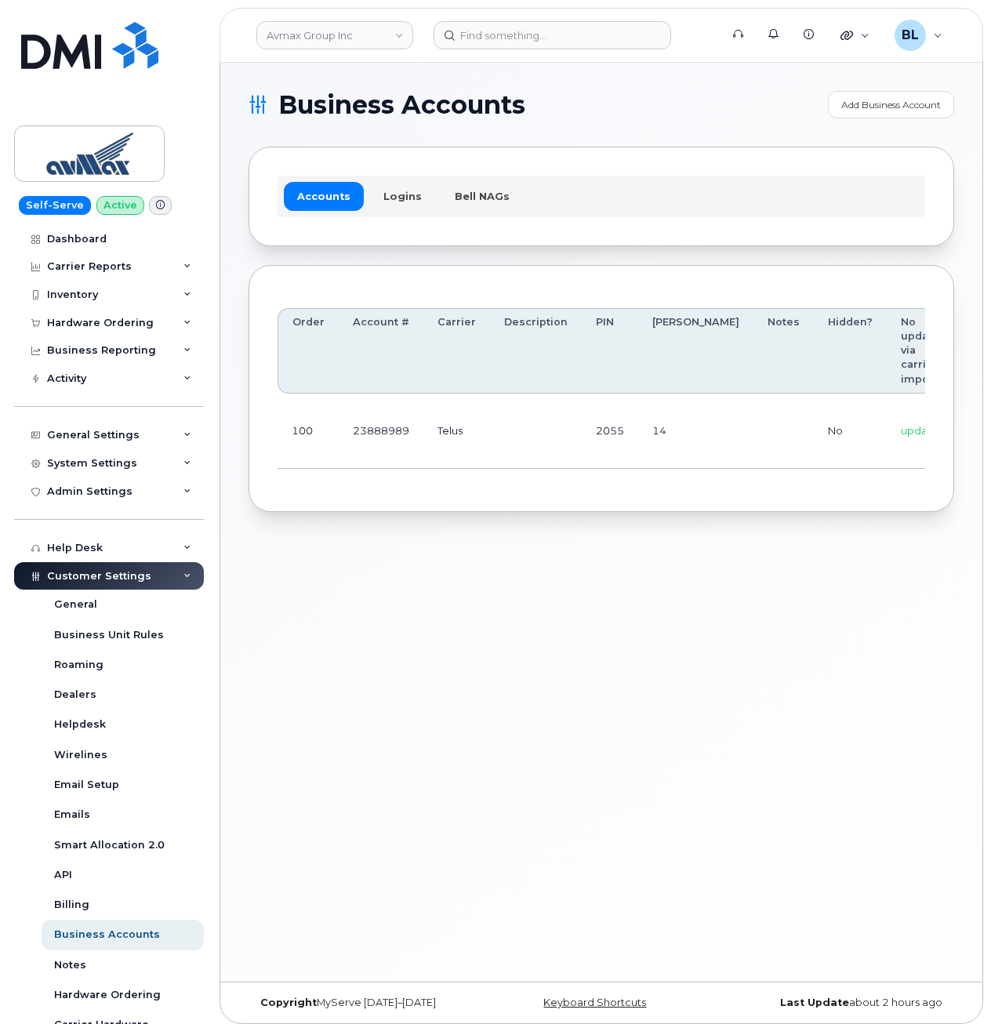
drag, startPoint x: 443, startPoint y: 519, endPoint x: 442, endPoint y: 500, distance: 19.6
click at [445, 515] on div "Business Accounts Add Business Account Accounts Logins Bell NAGs Order Account …" at bounding box center [601, 522] width 762 height 919
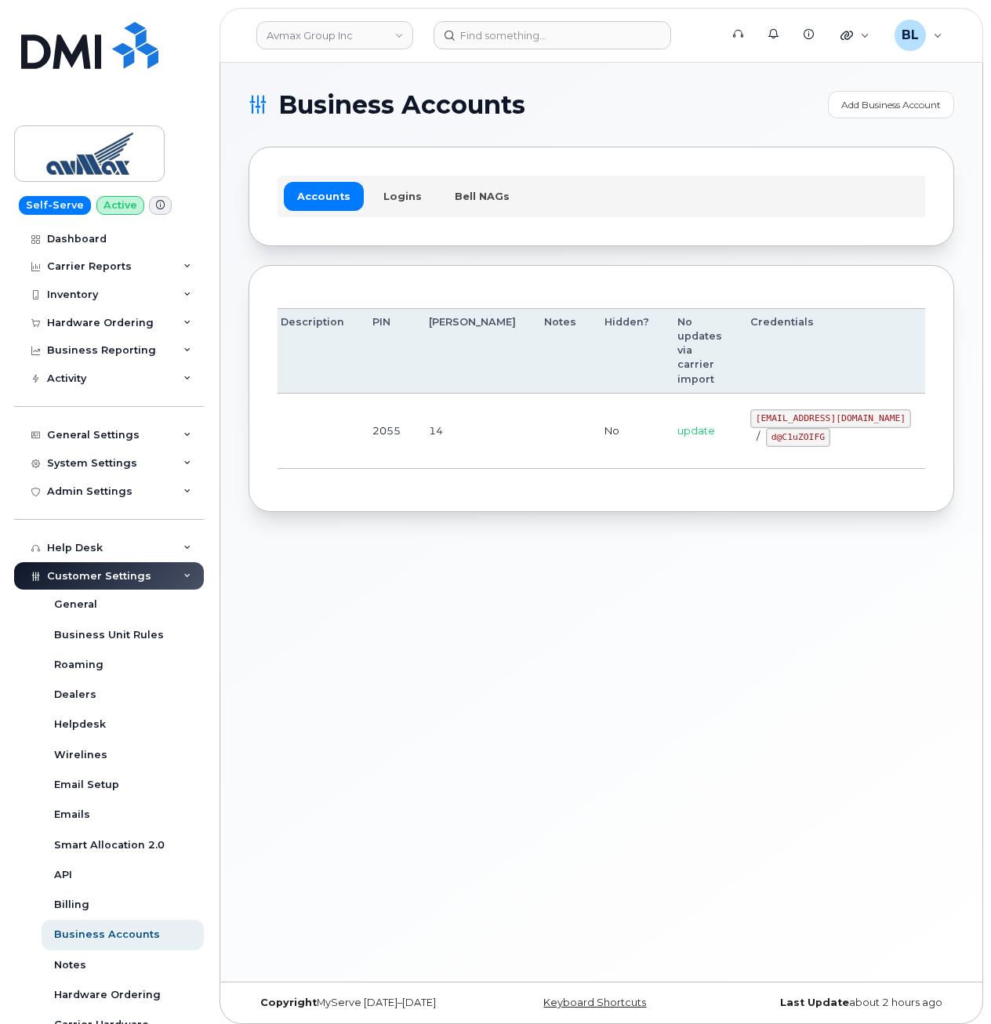
drag, startPoint x: 483, startPoint y: 426, endPoint x: 765, endPoint y: 423, distance: 281.6
drag, startPoint x: 672, startPoint y: 417, endPoint x: 821, endPoint y: 418, distance: 149.0
click at [821, 418] on code "pinecliff@simplexmobility.com" at bounding box center [831, 418] width 161 height 19
copy code "pinecliff@simplexmobility.com"
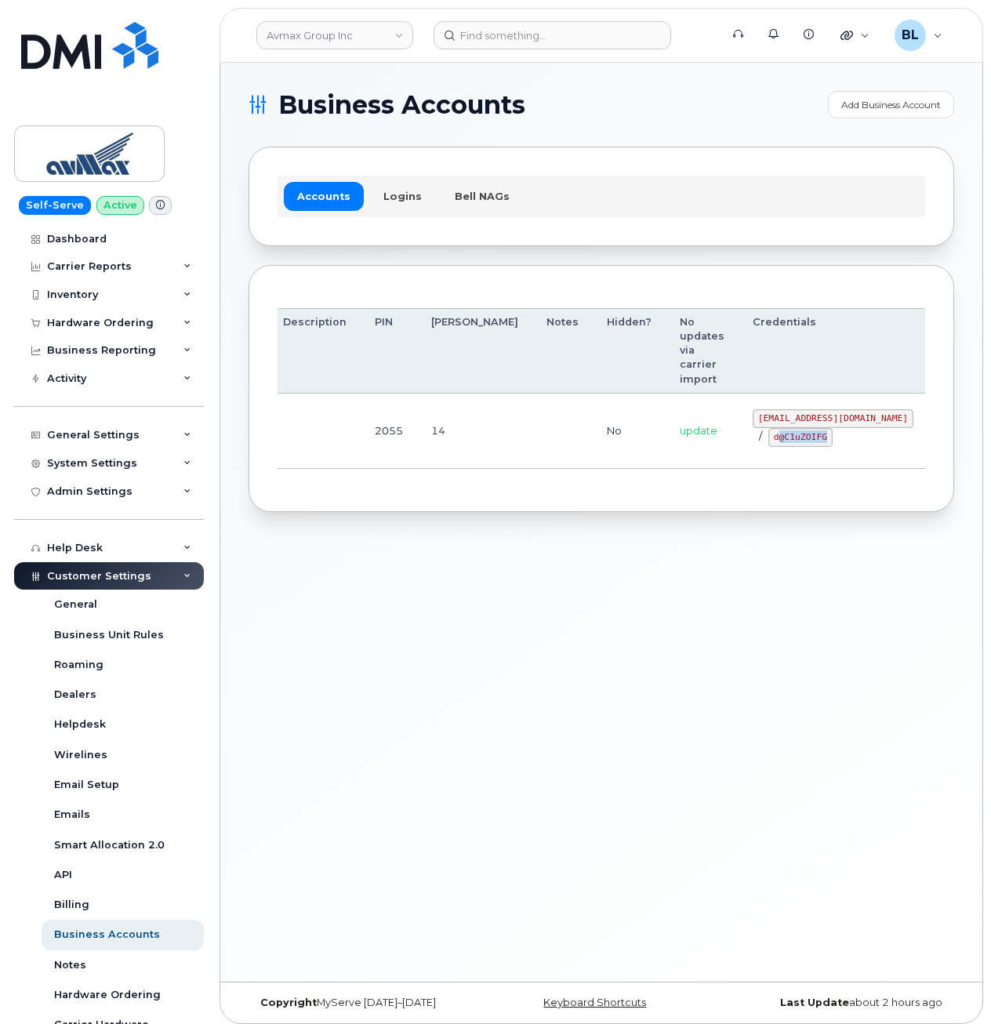
drag, startPoint x: 697, startPoint y: 440, endPoint x: 743, endPoint y: 444, distance: 46.4
click at [769, 444] on code "d@C1uZOIFG" at bounding box center [801, 437] width 64 height 19
drag, startPoint x: 743, startPoint y: 444, endPoint x: 687, endPoint y: 446, distance: 55.7
click at [739, 449] on td "pinecliff@simplexmobility.com / d@C1uZOIFG" at bounding box center [833, 431] width 189 height 75
drag, startPoint x: 682, startPoint y: 430, endPoint x: 749, endPoint y: 445, distance: 68.3
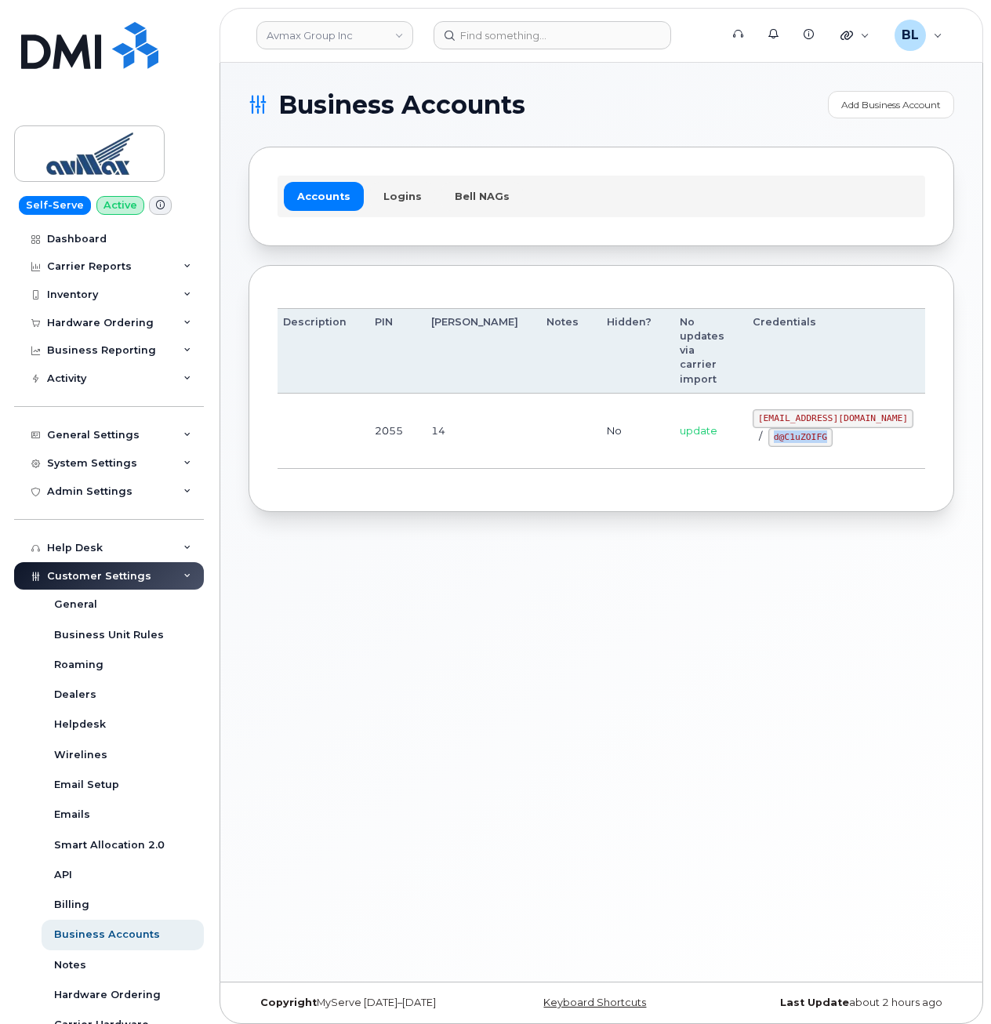
click at [753, 445] on div "pinecliff@simplexmobility.com / d@C1uZOIFG" at bounding box center [833, 428] width 161 height 38
copy code "d@C1uZOIFG"
drag, startPoint x: 550, startPoint y: 439, endPoint x: 556, endPoint y: 232, distance: 207.2
click at [593, 445] on td "No" at bounding box center [629, 431] width 73 height 75
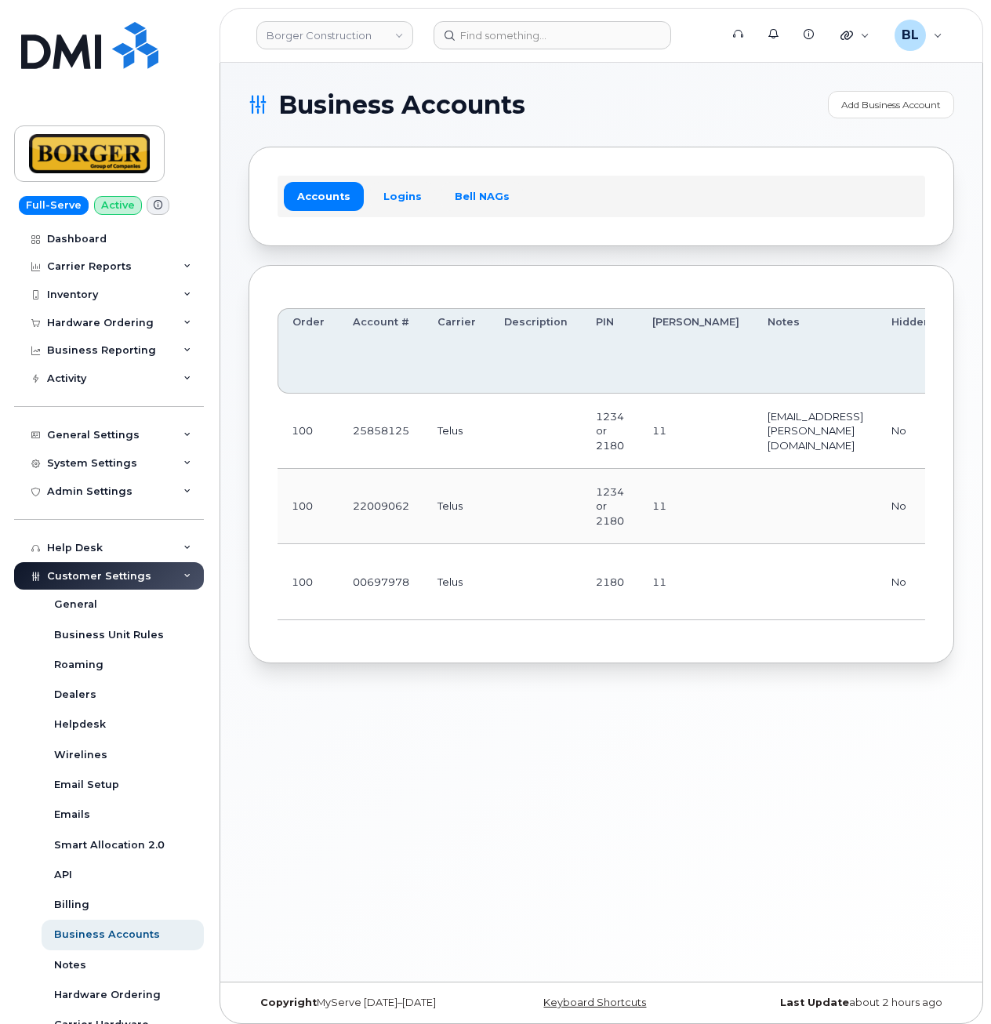
click at [520, 559] on td at bounding box center [536, 581] width 92 height 75
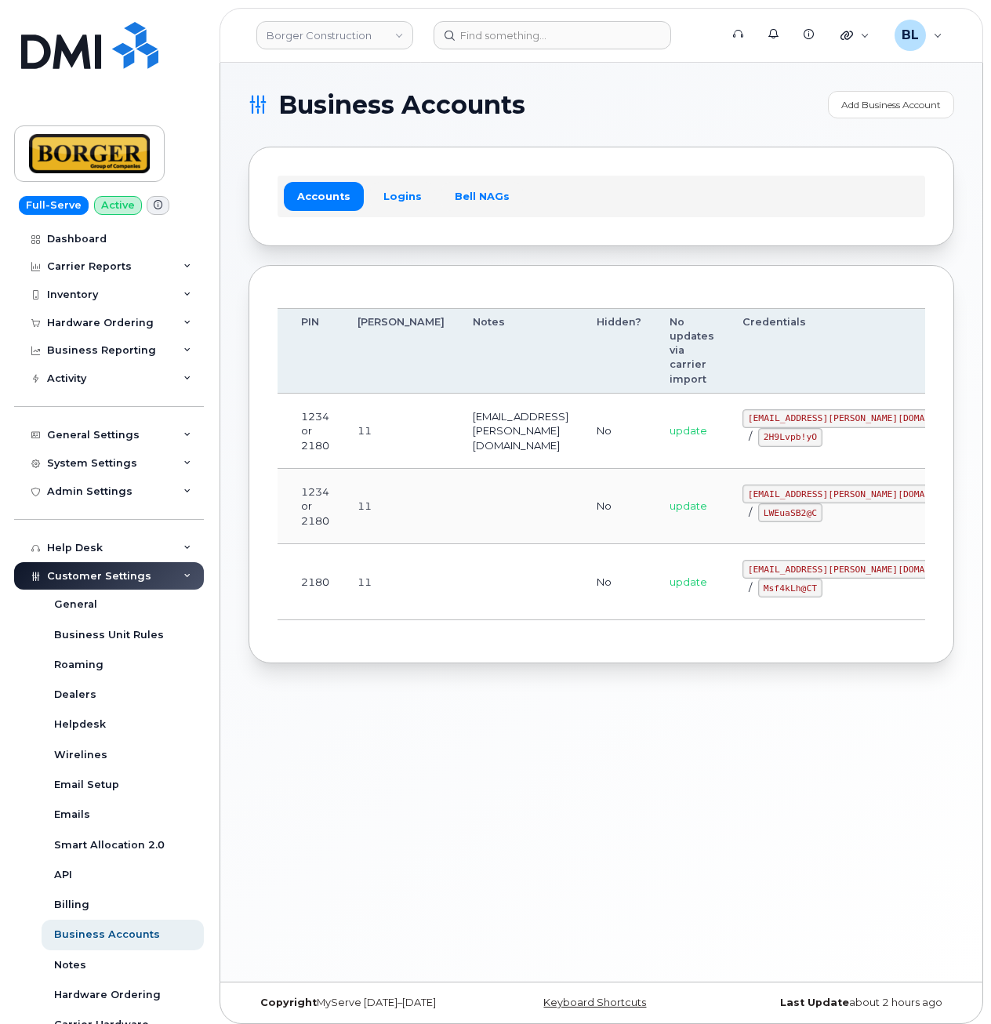
drag, startPoint x: 556, startPoint y: 516, endPoint x: 948, endPoint y: 504, distance: 392.4
drag, startPoint x: 468, startPoint y: 510, endPoint x: 432, endPoint y: 510, distance: 36.1
click at [467, 510] on td at bounding box center [521, 506] width 124 height 75
drag, startPoint x: 428, startPoint y: 511, endPoint x: 703, endPoint y: 504, distance: 274.7
drag, startPoint x: 681, startPoint y: 490, endPoint x: 819, endPoint y: 499, distance: 138.3
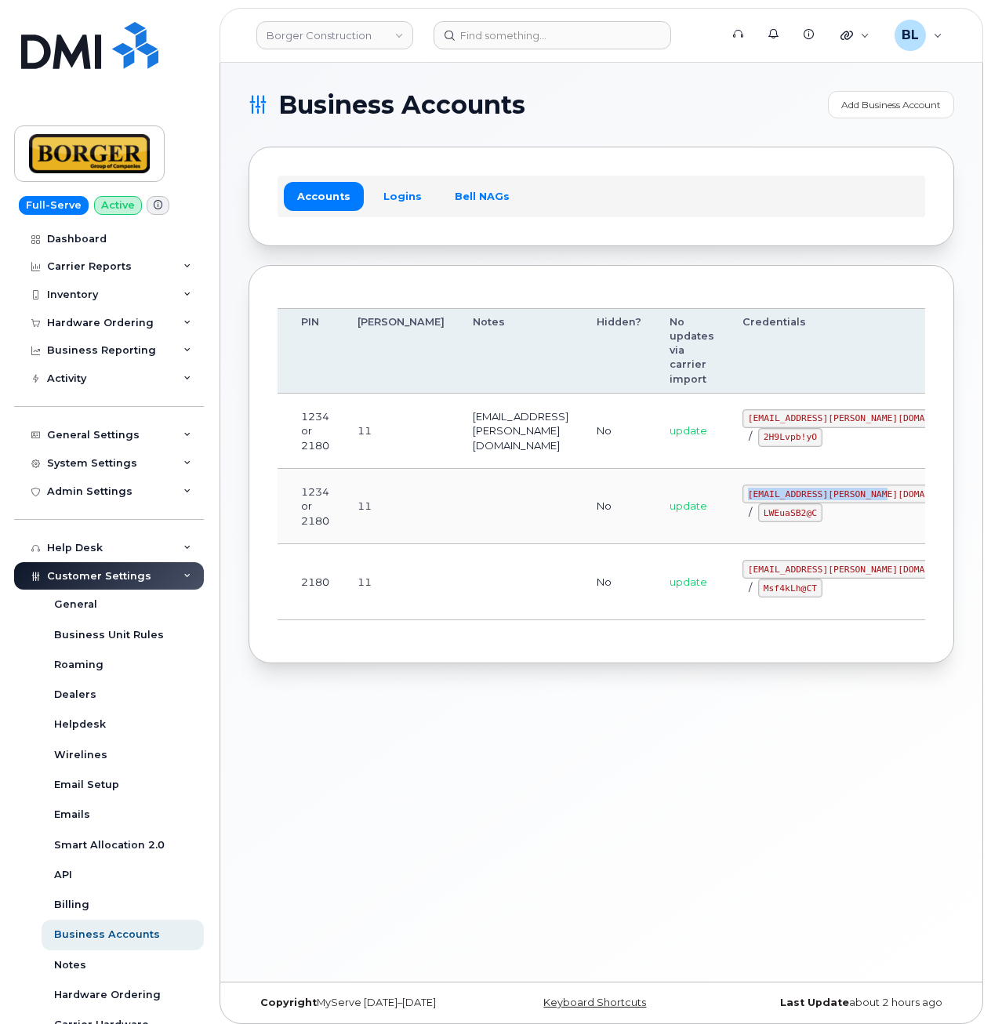
click at [819, 499] on td "earthworksborger@borger.ca / LWEuaSB2@C" at bounding box center [858, 506] width 259 height 75
copy code "earthworksborger@borger.ca"
click at [304, 514] on td "1234 or 2180" at bounding box center [315, 506] width 56 height 75
drag, startPoint x: 639, startPoint y: 535, endPoint x: 671, endPoint y: 522, distance: 34.5
drag, startPoint x: 693, startPoint y: 513, endPoint x: 756, endPoint y: 518, distance: 63.8
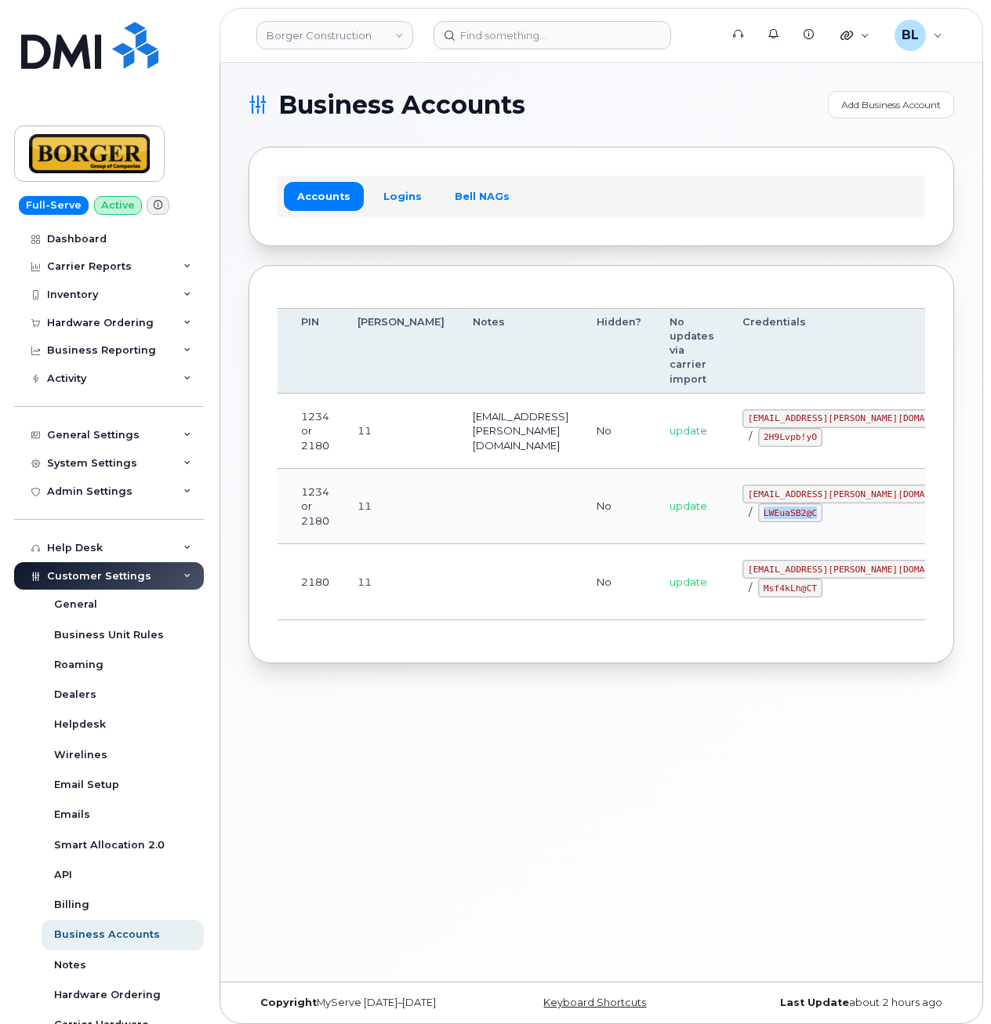
click at [756, 518] on div "earthworksborger@borger.ca / LWEuaSB2@C" at bounding box center [858, 504] width 231 height 38
copy code "LWEuaSB2@C"
click at [459, 537] on td at bounding box center [521, 506] width 124 height 75
drag, startPoint x: 683, startPoint y: 567, endPoint x: 777, endPoint y: 570, distance: 94.2
click at [777, 570] on td "corprick@borger.ca / Msf4kLh@CT" at bounding box center [858, 581] width 259 height 75
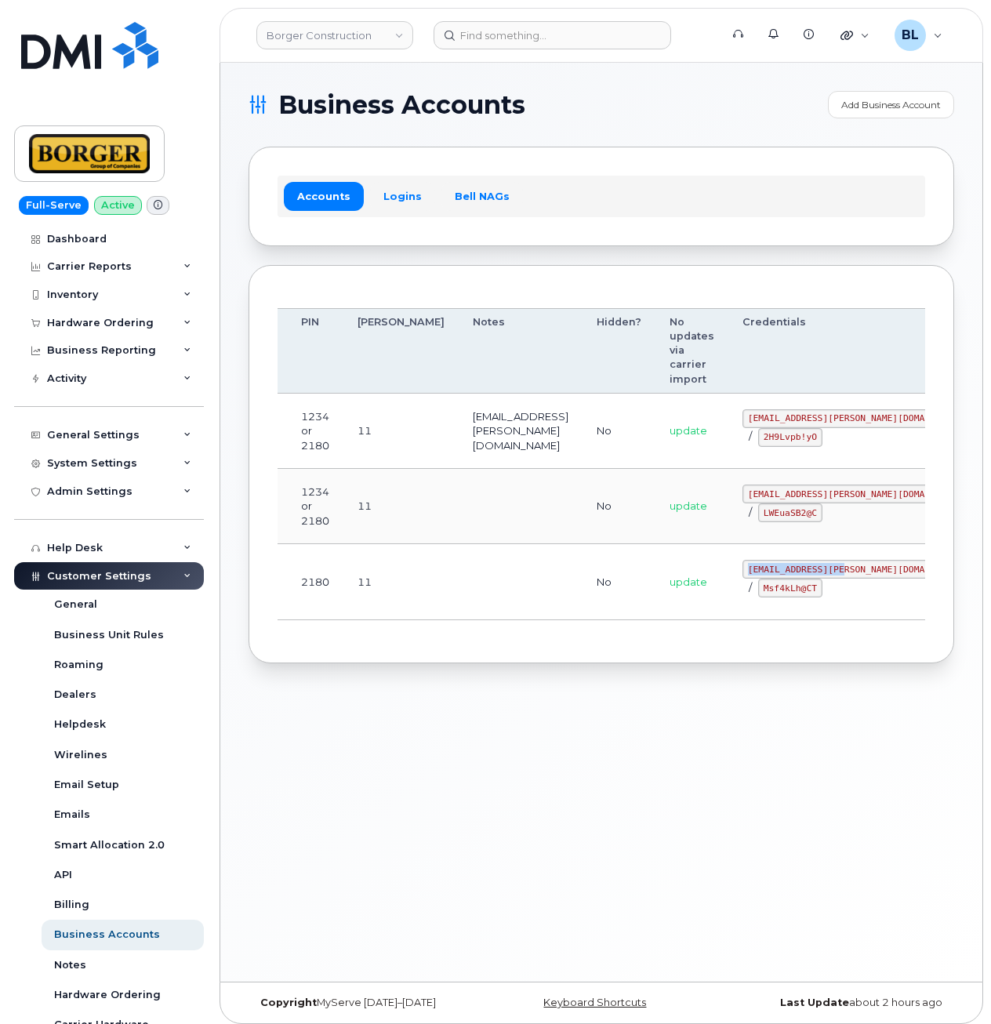
copy code "corprick@borger.ca"
click at [759, 582] on code "Msf4kLh@CT" at bounding box center [791, 588] width 64 height 19
drag, startPoint x: 689, startPoint y: 589, endPoint x: 737, endPoint y: 591, distance: 47.9
click at [759, 591] on code "Msf4kLh@CT" at bounding box center [791, 588] width 64 height 19
copy code "Msf4kLh@CT"
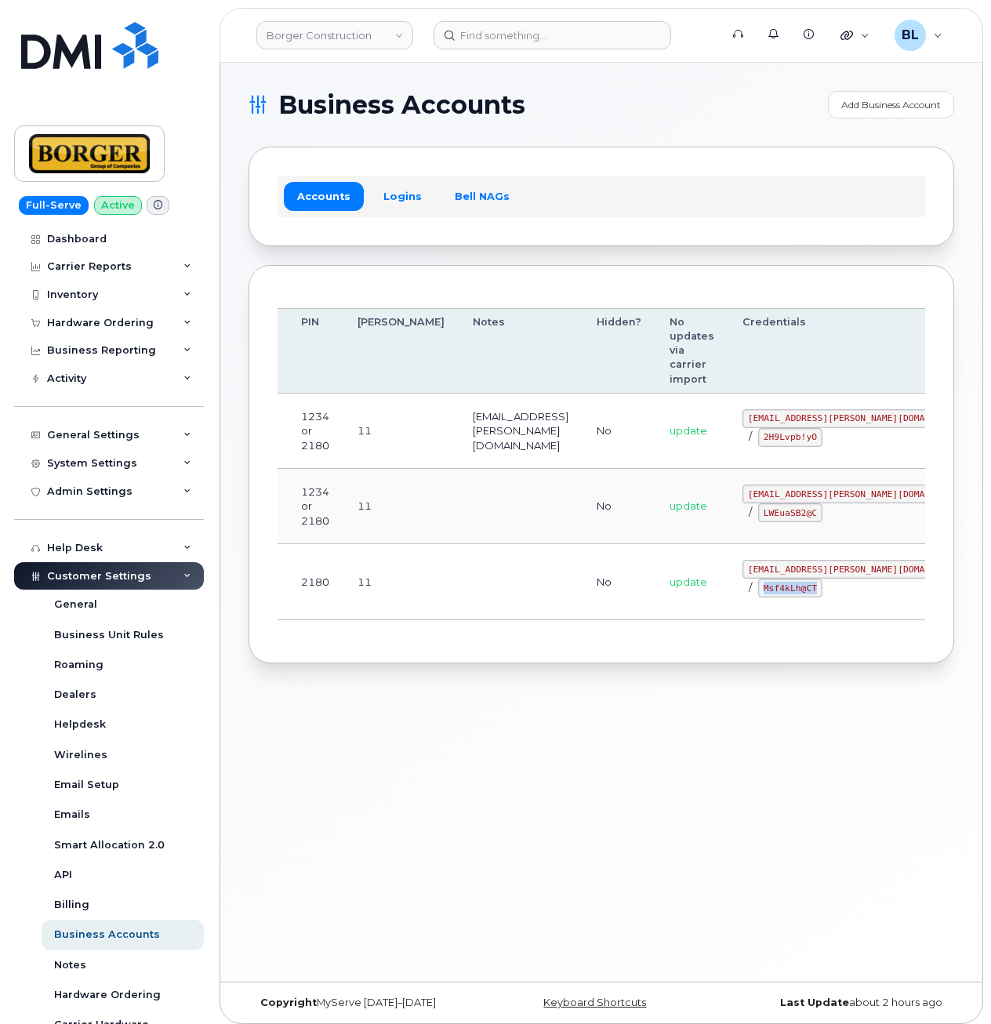
drag, startPoint x: 441, startPoint y: 527, endPoint x: 430, endPoint y: 512, distance: 18.5
click at [459, 527] on td at bounding box center [521, 506] width 124 height 75
drag, startPoint x: 722, startPoint y: 413, endPoint x: 797, endPoint y: 416, distance: 75.4
click at [797, 416] on code "ricksalmcal@borger.ca" at bounding box center [858, 418] width 231 height 19
copy code "ricksalmcal@borger.ca"
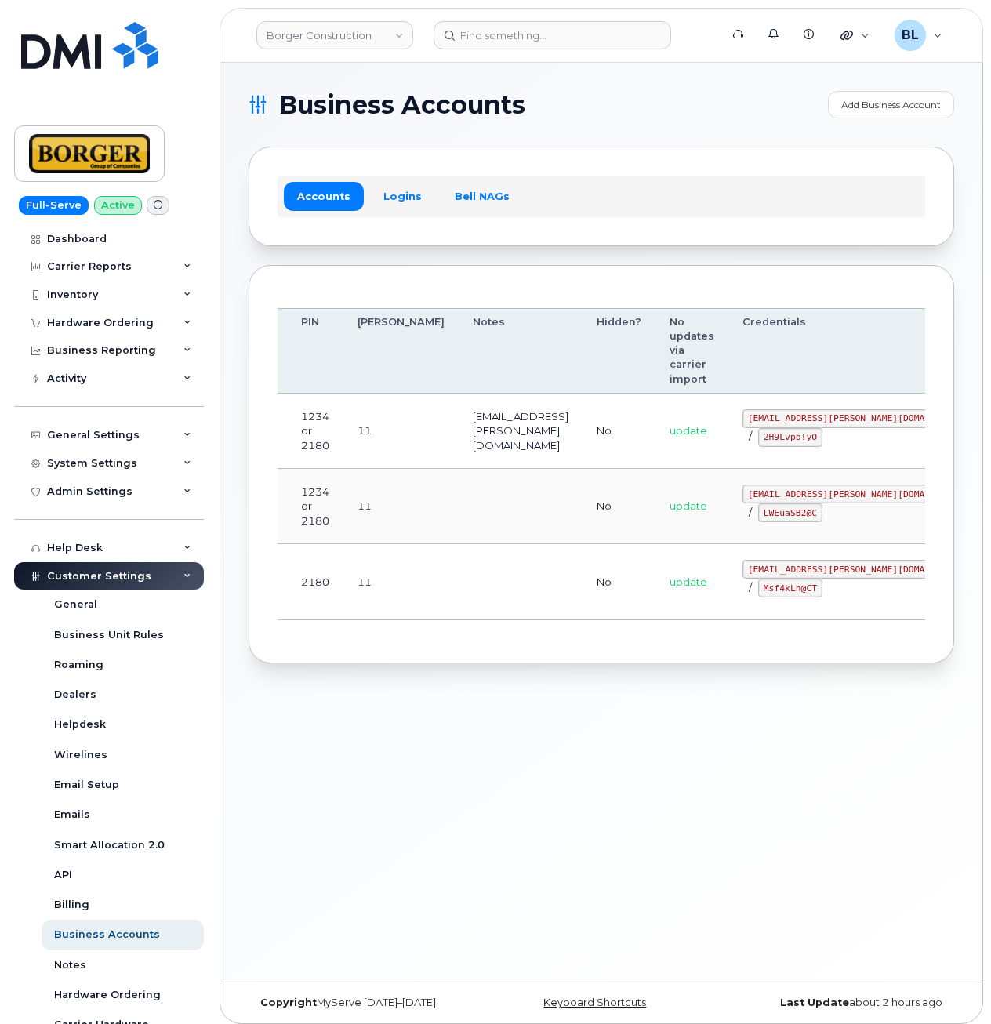
drag, startPoint x: 402, startPoint y: 488, endPoint x: 689, endPoint y: 486, distance: 287.1
click at [459, 488] on td at bounding box center [521, 506] width 124 height 75
drag, startPoint x: 687, startPoint y: 435, endPoint x: 737, endPoint y: 442, distance: 49.8
click at [759, 442] on code "2H9Lvpb!yO" at bounding box center [791, 437] width 64 height 19
copy code "2H9Lvpb!yO"
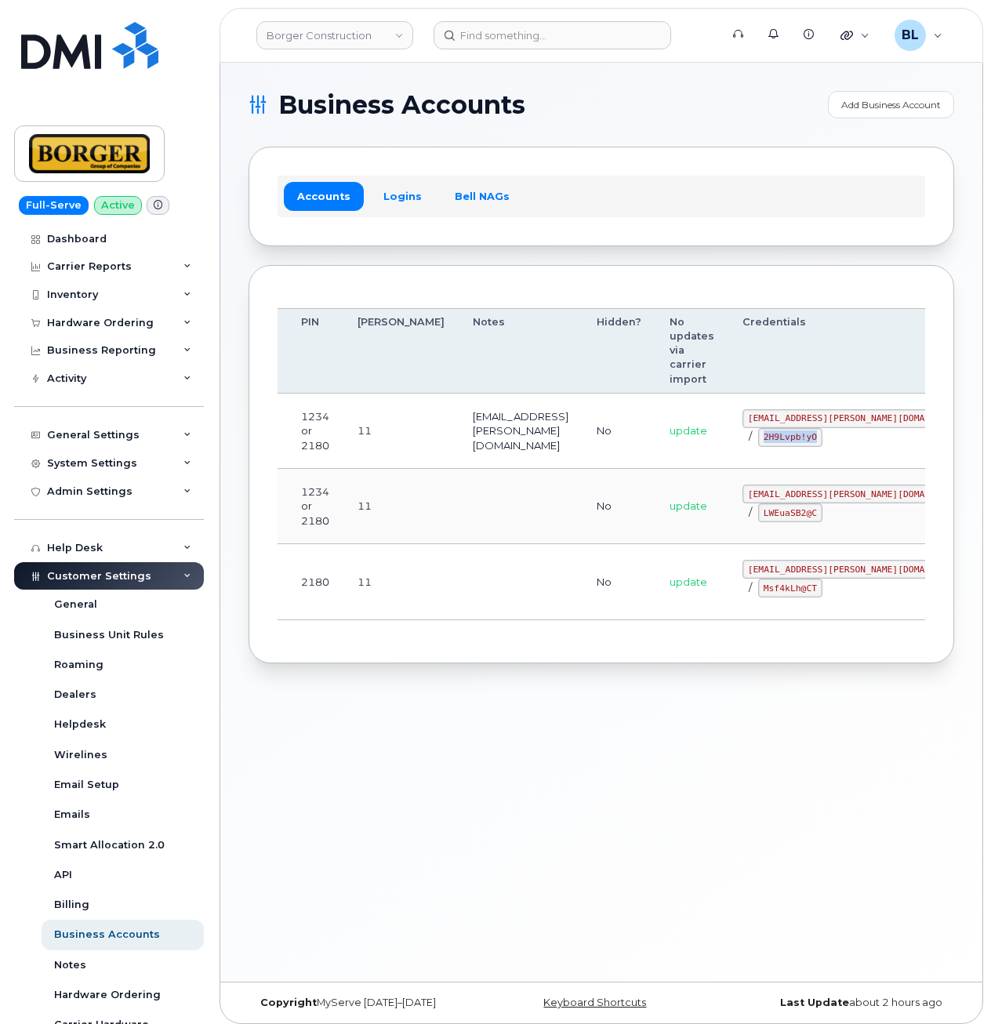
click at [486, 470] on td at bounding box center [521, 506] width 124 height 75
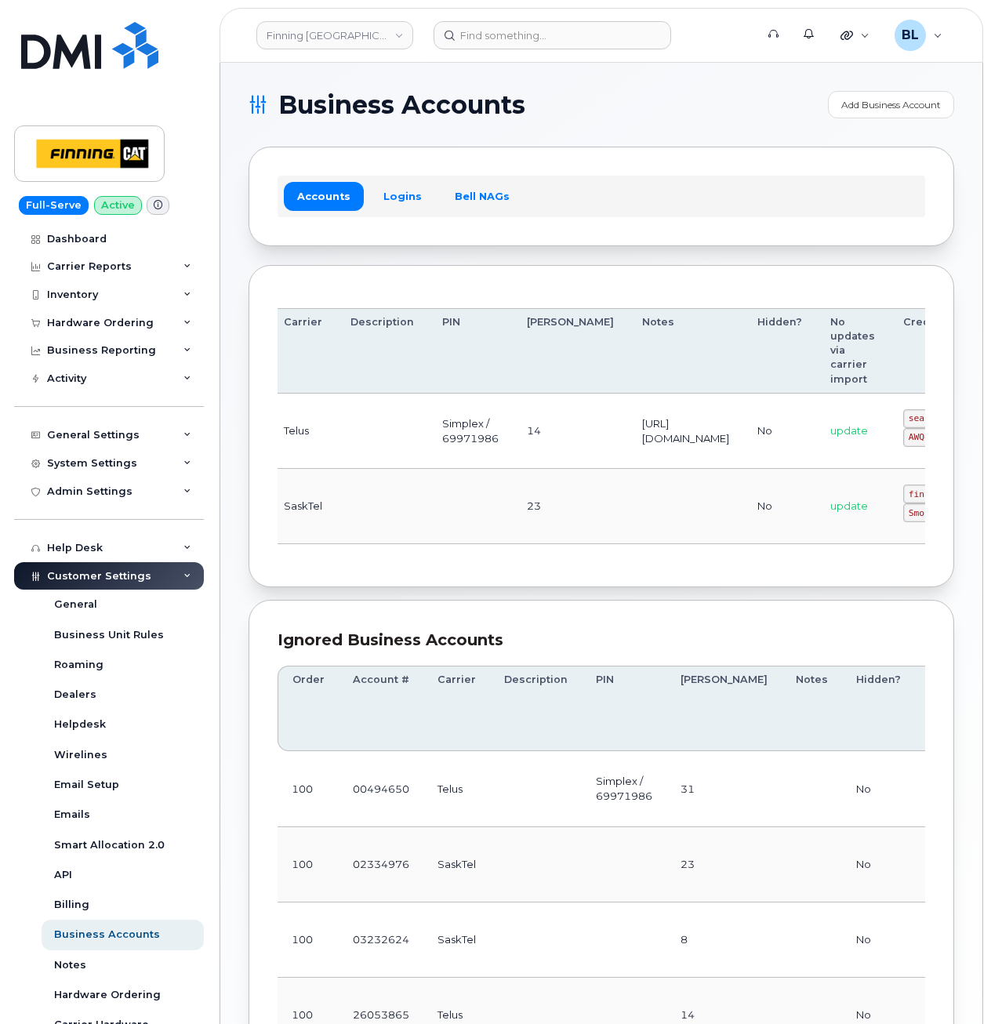
drag, startPoint x: 561, startPoint y: 453, endPoint x: 813, endPoint y: 451, distance: 252.6
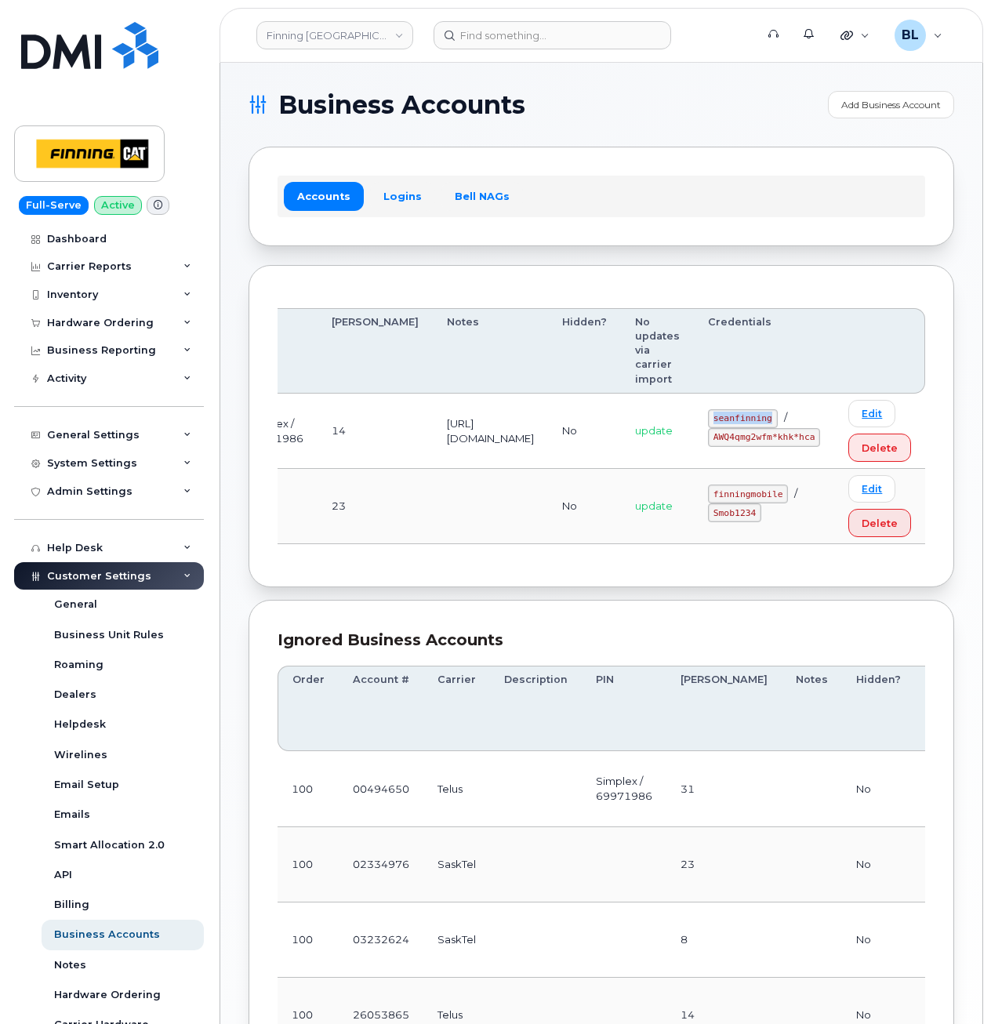
drag, startPoint x: 718, startPoint y: 416, endPoint x: 780, endPoint y: 415, distance: 62.8
click at [780, 415] on td "seanfinning / AWQ4qmg2wfm*khk*hca" at bounding box center [764, 431] width 140 height 75
copy code "seanfinning"
click at [468, 486] on td at bounding box center [490, 506] width 115 height 75
drag, startPoint x: 721, startPoint y: 435, endPoint x: 817, endPoint y: 443, distance: 96.0
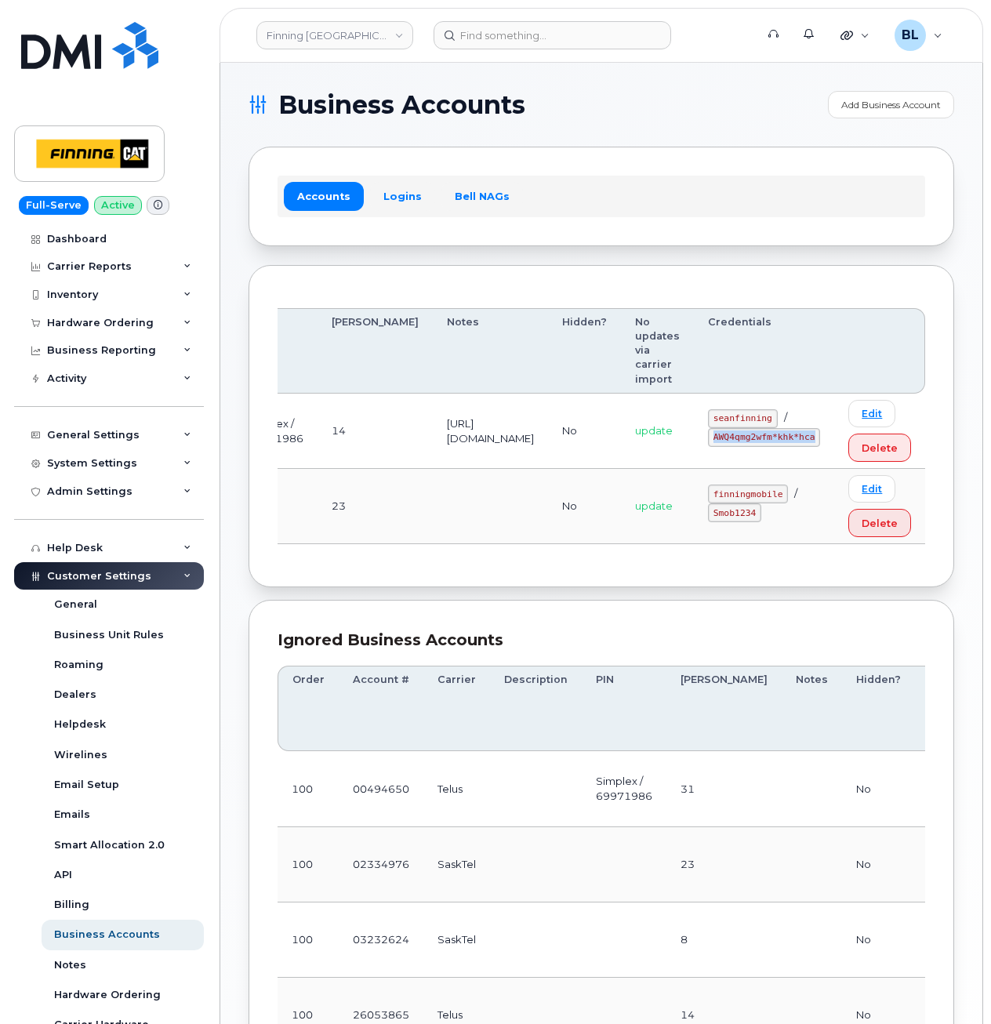
click at [817, 443] on code "AWQ4qmg2wfm*khk*hca" at bounding box center [764, 437] width 112 height 19
copy code "AWQ4qmg2wfm*khk*hca"
click at [318, 474] on td "23" at bounding box center [375, 506] width 115 height 75
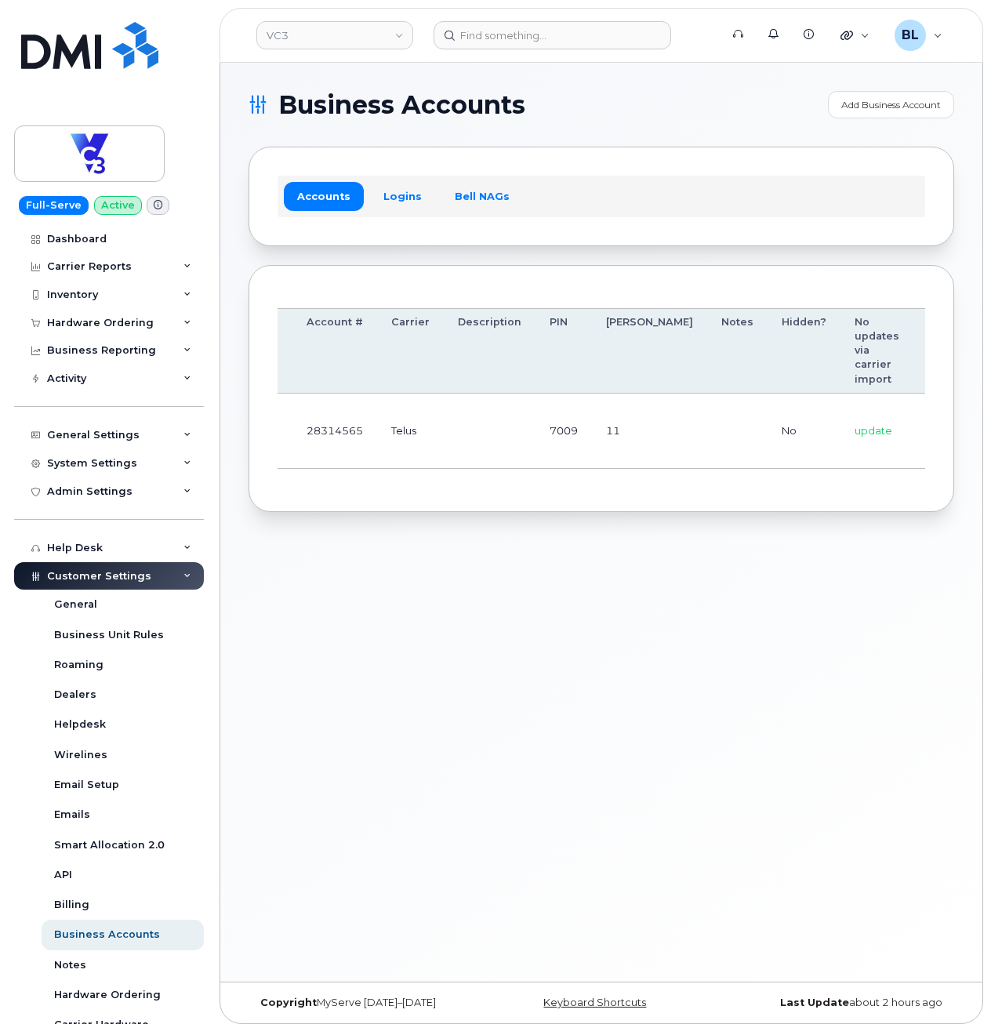
scroll to position [0, 174]
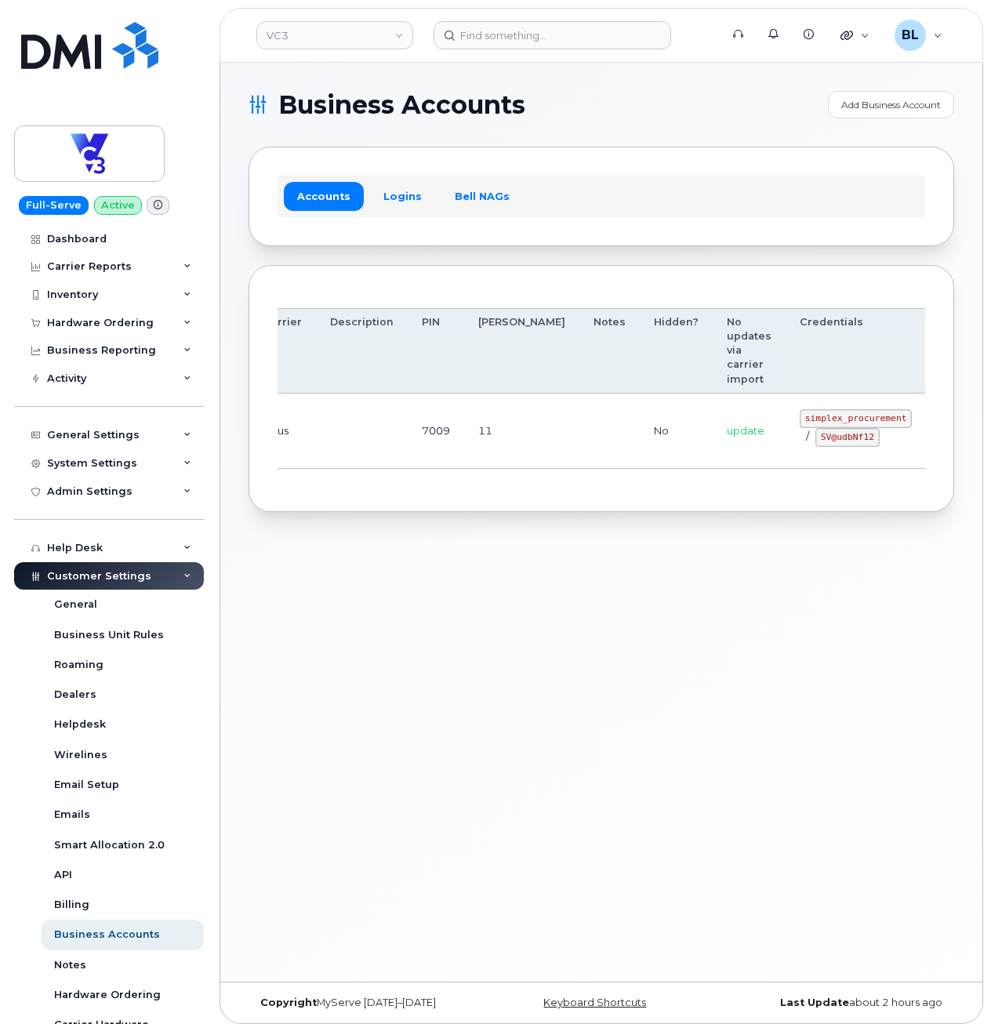
drag, startPoint x: 406, startPoint y: 435, endPoint x: 762, endPoint y: 445, distance: 357.1
drag, startPoint x: 722, startPoint y: 409, endPoint x: 817, endPoint y: 420, distance: 95.5
click at [817, 420] on code "simplex_procurement" at bounding box center [856, 418] width 112 height 19
copy code "simplex_procurement"
drag, startPoint x: 718, startPoint y: 460, endPoint x: 730, endPoint y: 453, distance: 14.4
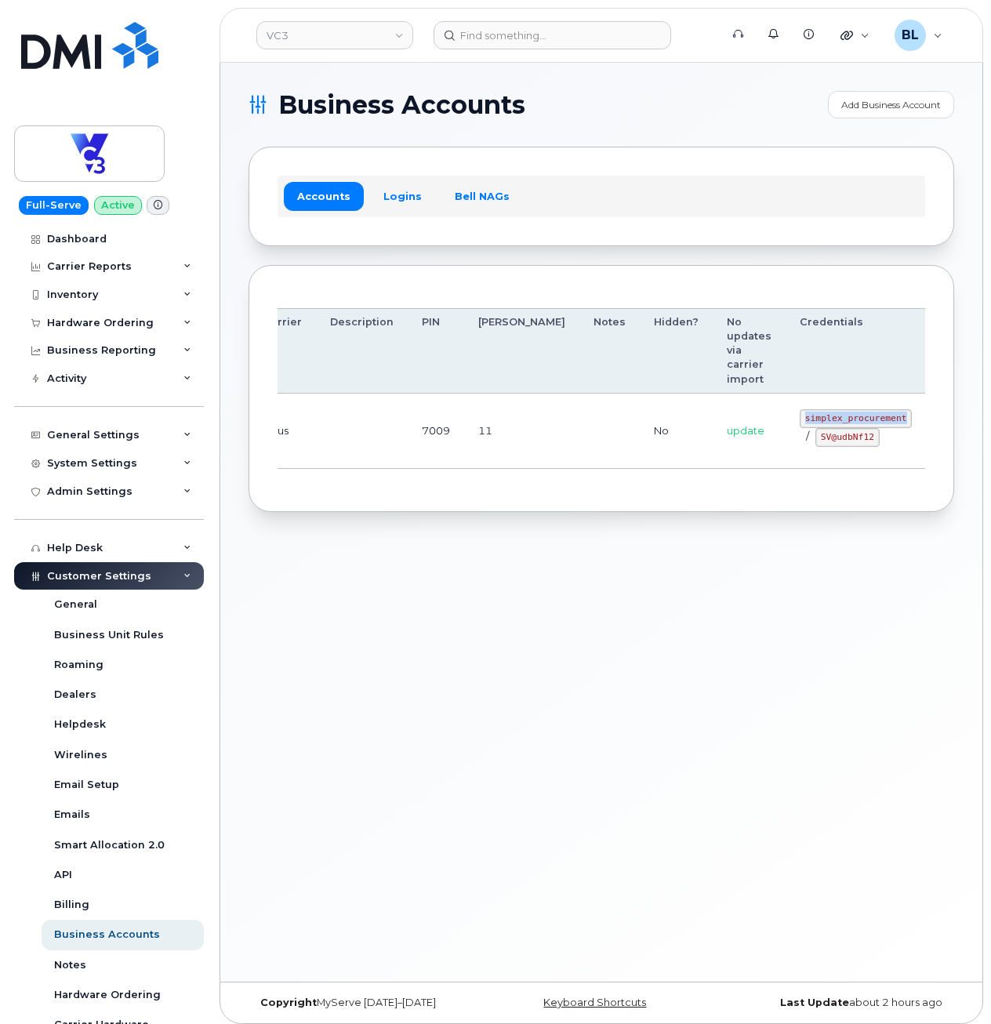
click at [786, 460] on td "simplex_procurement / SV@udbNf12" at bounding box center [856, 431] width 140 height 75
drag, startPoint x: 735, startPoint y: 442, endPoint x: 790, endPoint y: 447, distance: 55.1
click at [790, 447] on td "simplex_procurement / SV@udbNf12" at bounding box center [856, 431] width 140 height 75
copy code "SV@udbNf12"
drag, startPoint x: 452, startPoint y: 492, endPoint x: 522, endPoint y: 6, distance: 490.7
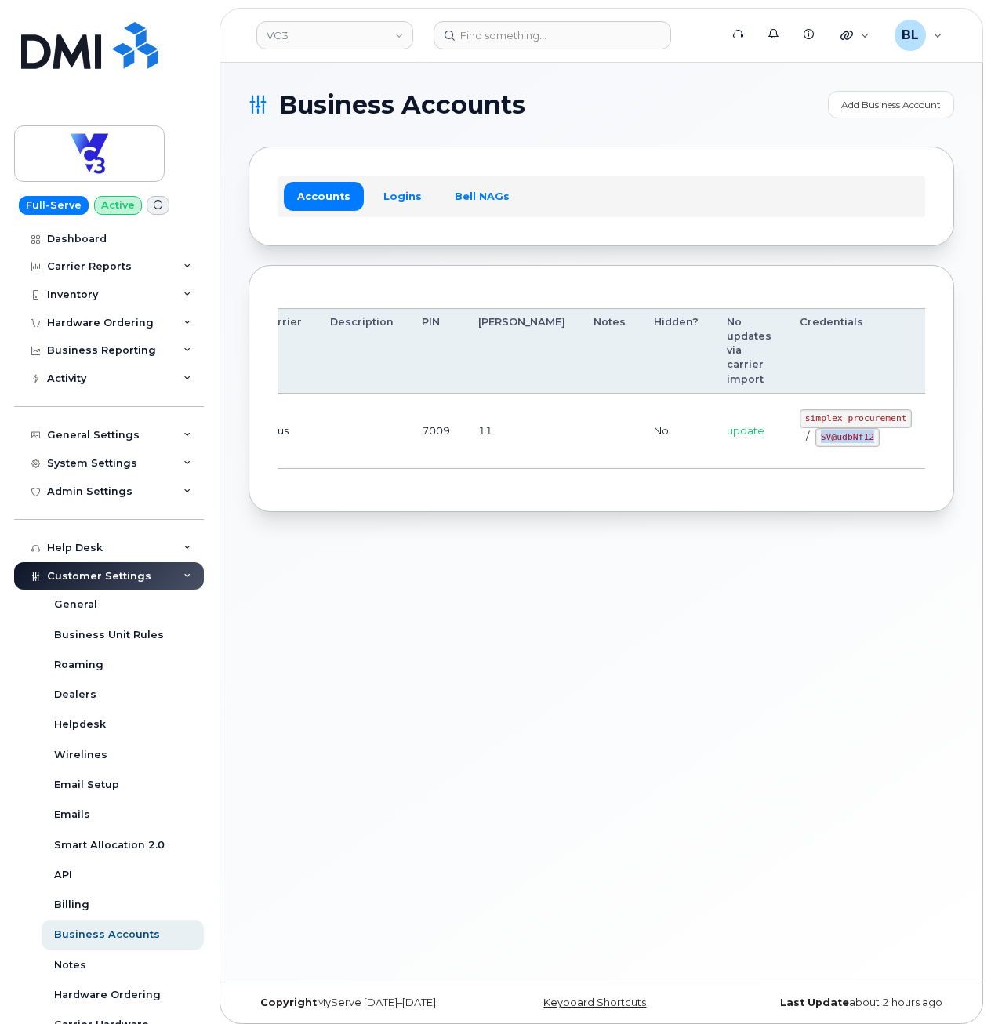
click at [452, 492] on div "Order Account # Carrier Description PIN [PERSON_NAME] Notes Hidden? No updates …" at bounding box center [602, 389] width 706 height 248
